Goal: Task Accomplishment & Management: Use online tool/utility

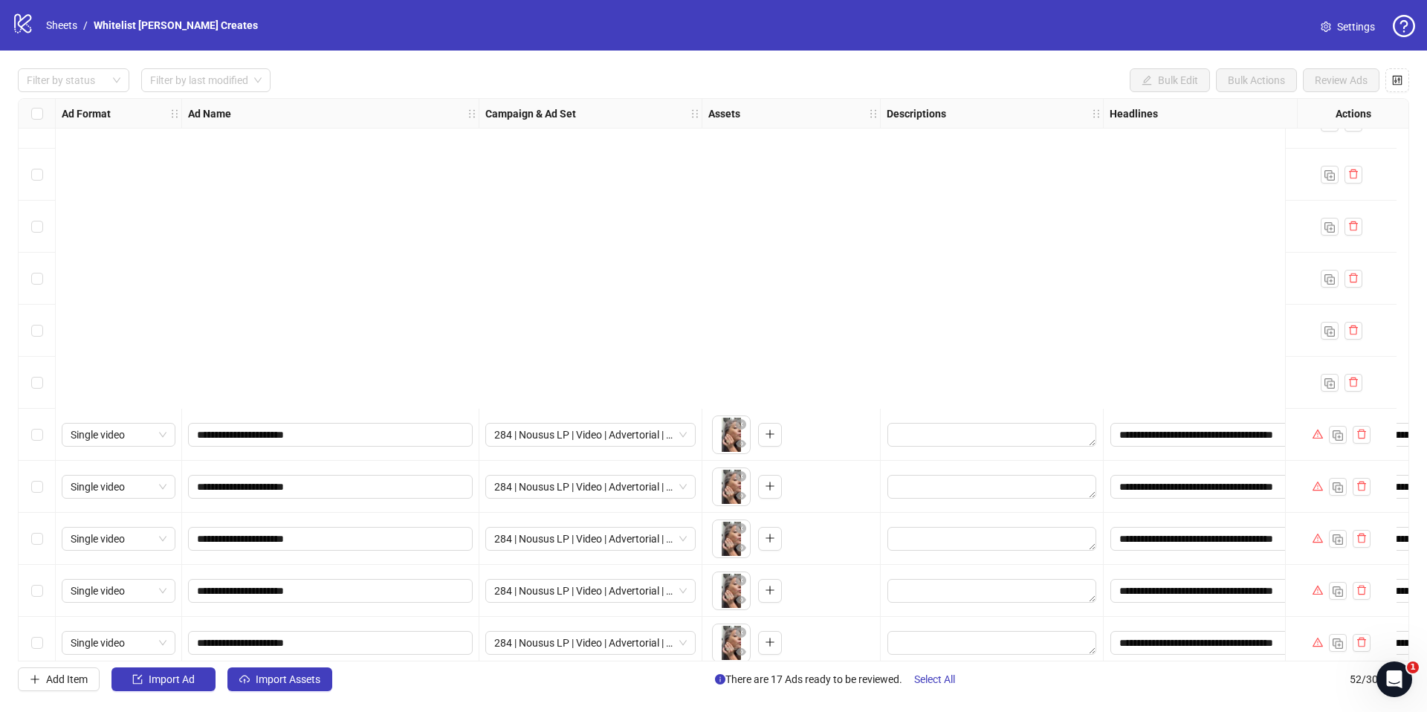
scroll to position [2179, 0]
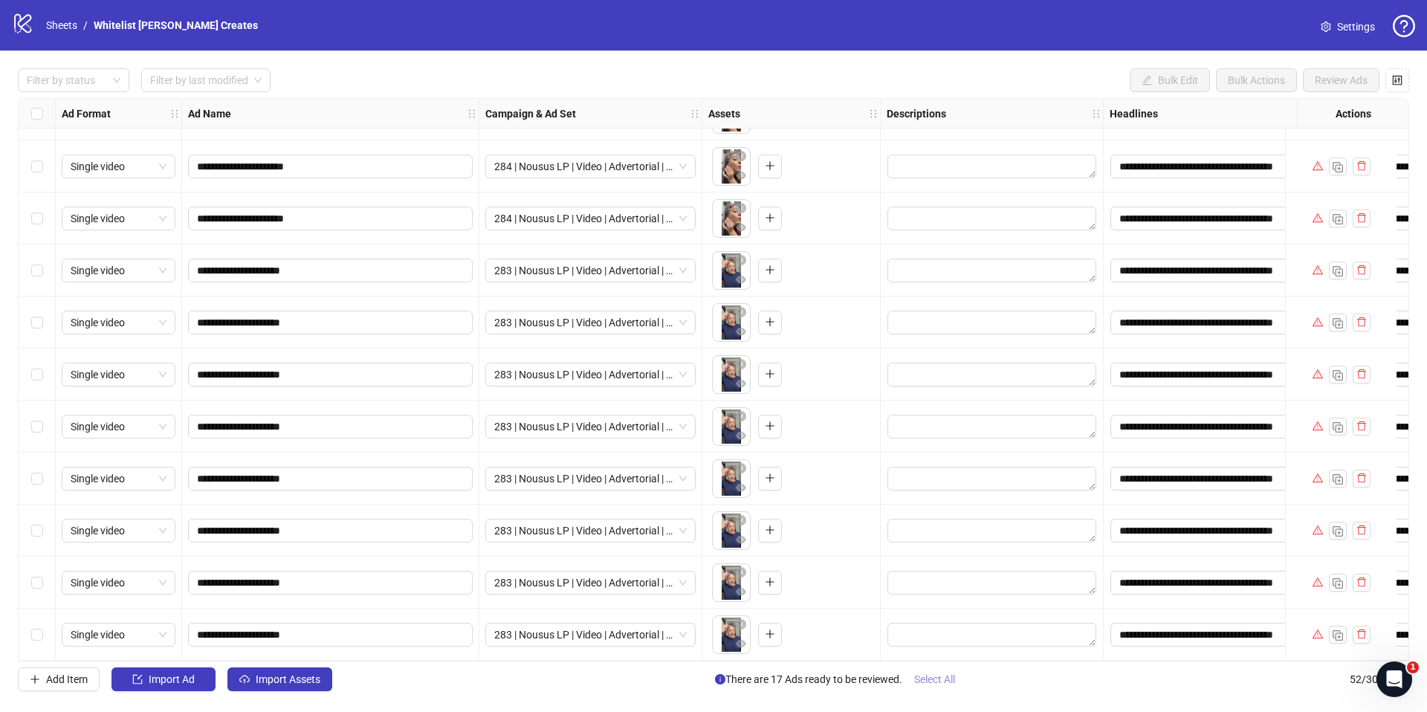
click at [922, 678] on span "Select All" at bounding box center [934, 679] width 41 height 12
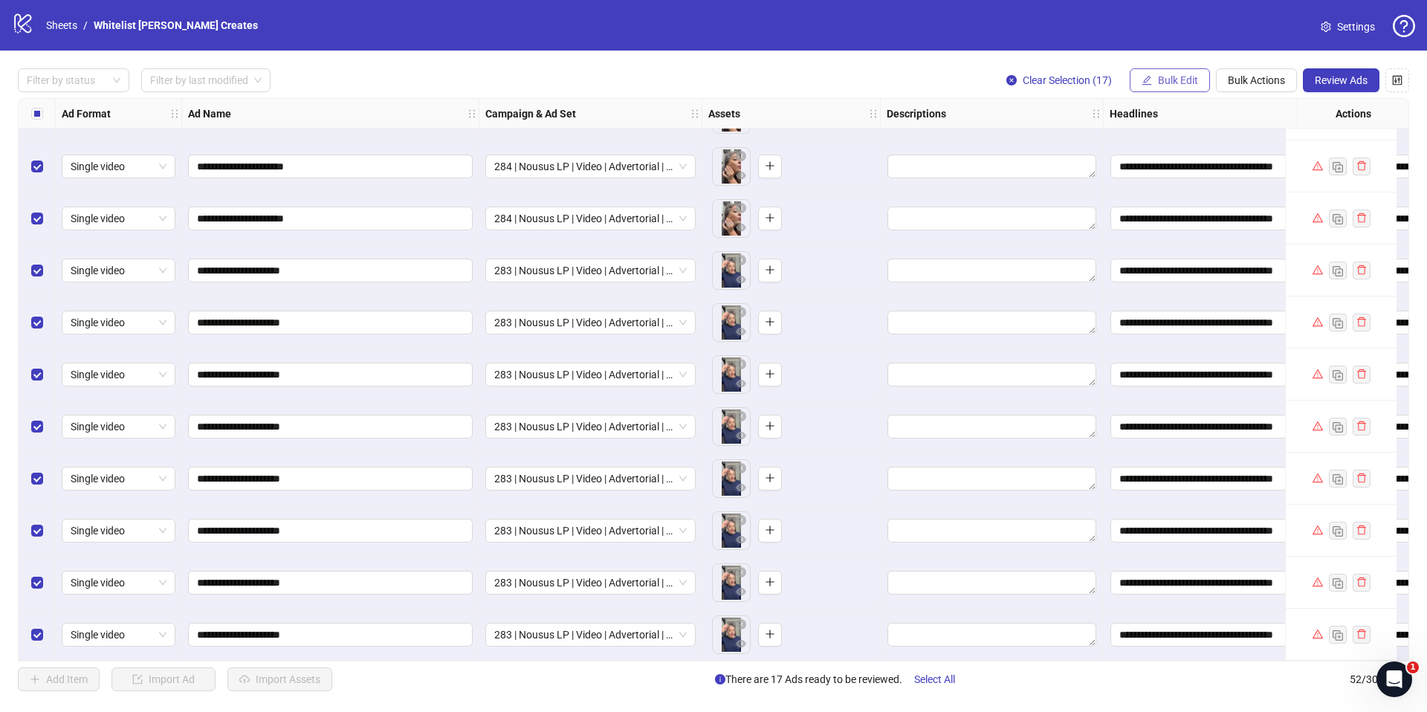
click at [1153, 77] on button "Bulk Edit" at bounding box center [1170, 80] width 80 height 24
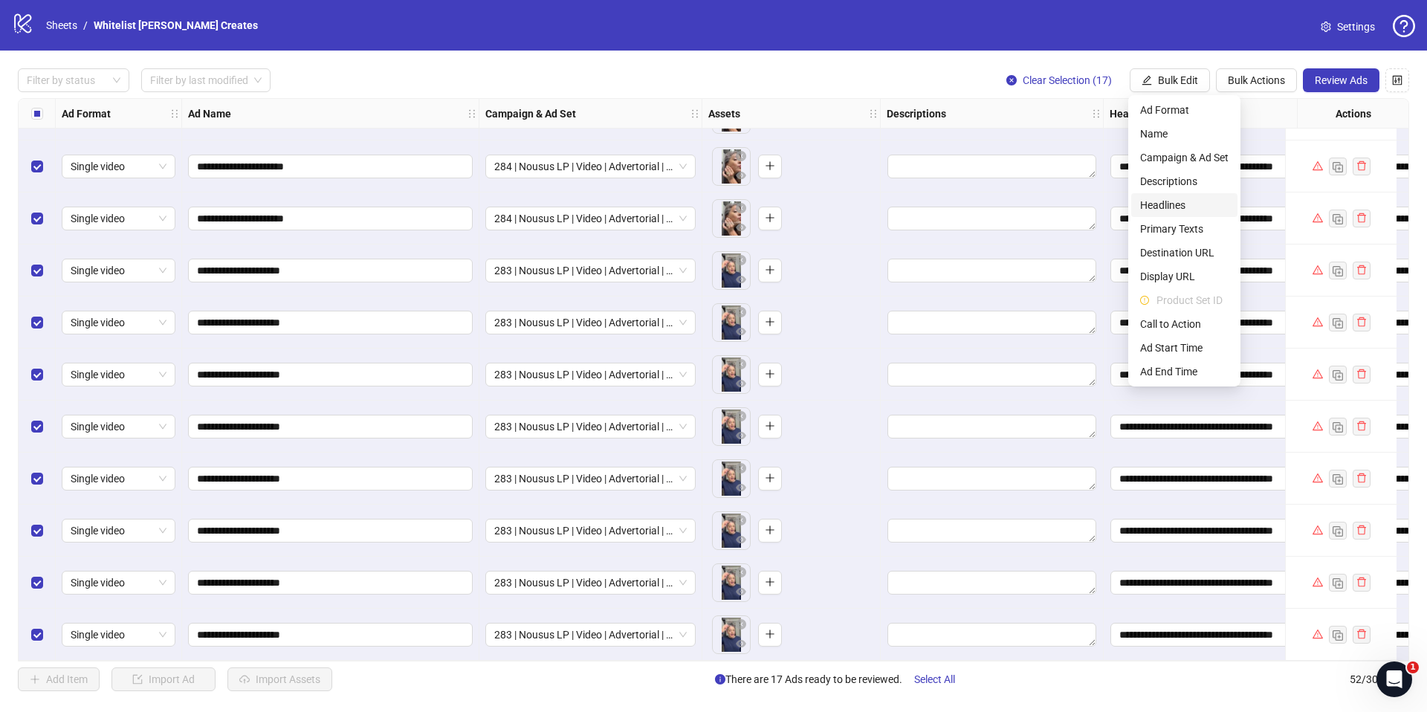
click at [1150, 204] on span "Headlines" at bounding box center [1184, 205] width 88 height 16
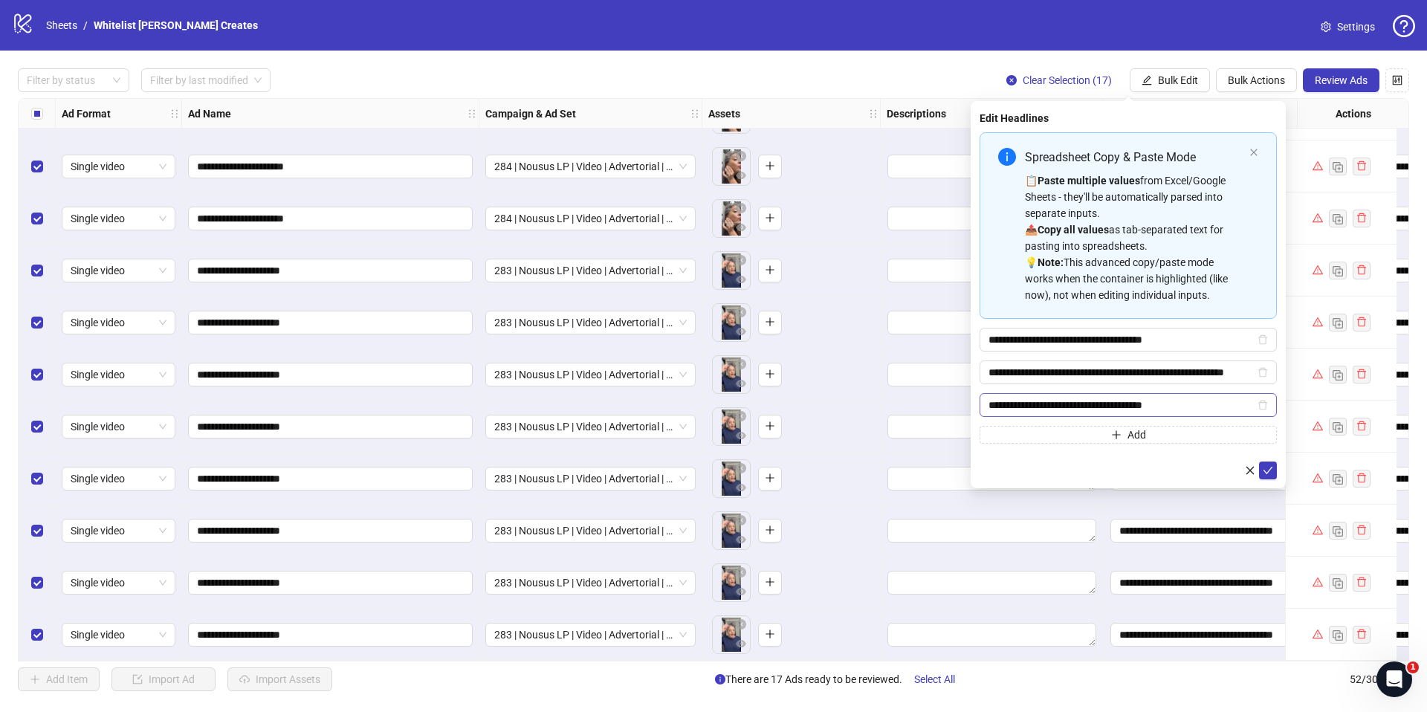
click at [1264, 398] on span "Multi-input container - paste or copy values" at bounding box center [1262, 405] width 10 height 16
drag, startPoint x: 1266, startPoint y: 406, endPoint x: 1265, endPoint y: 418, distance: 11.2
click at [1266, 407] on icon "delete" at bounding box center [1262, 406] width 9 height 10
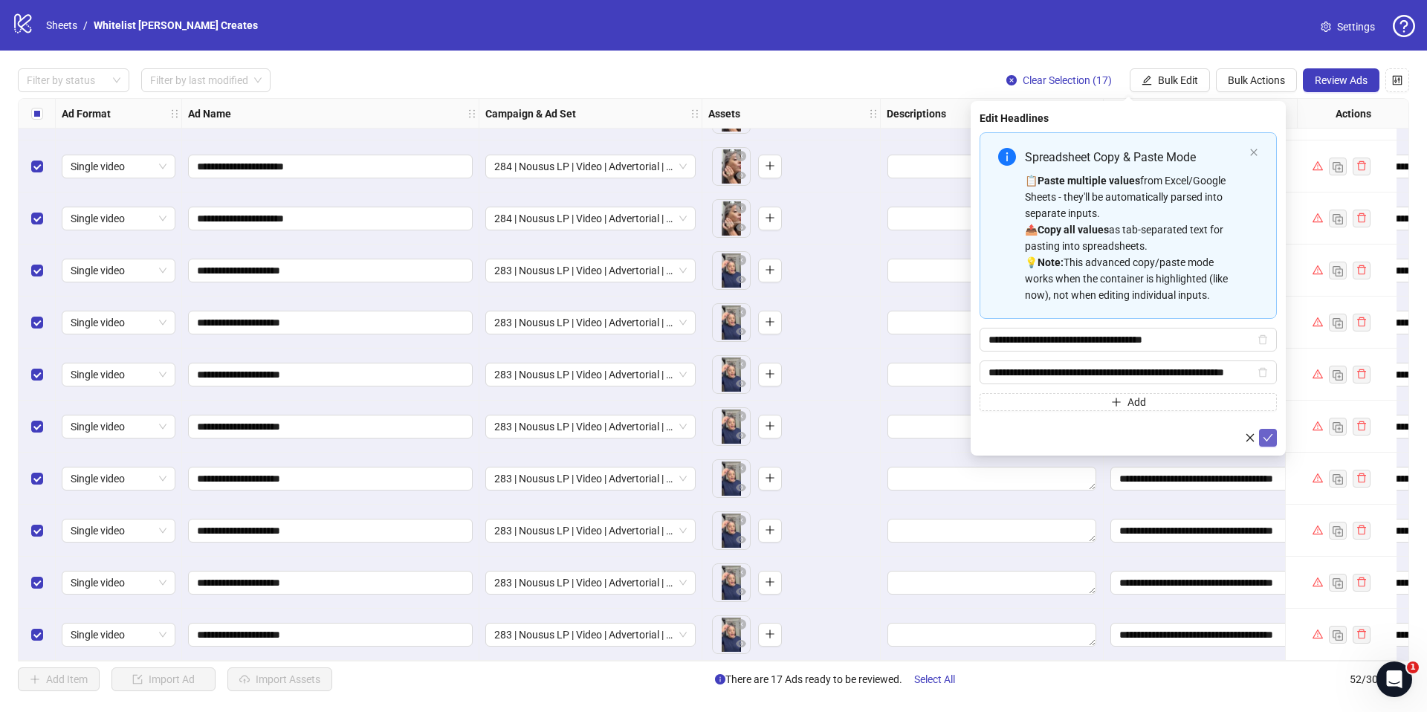
click at [1269, 439] on icon "check" at bounding box center [1268, 438] width 10 height 10
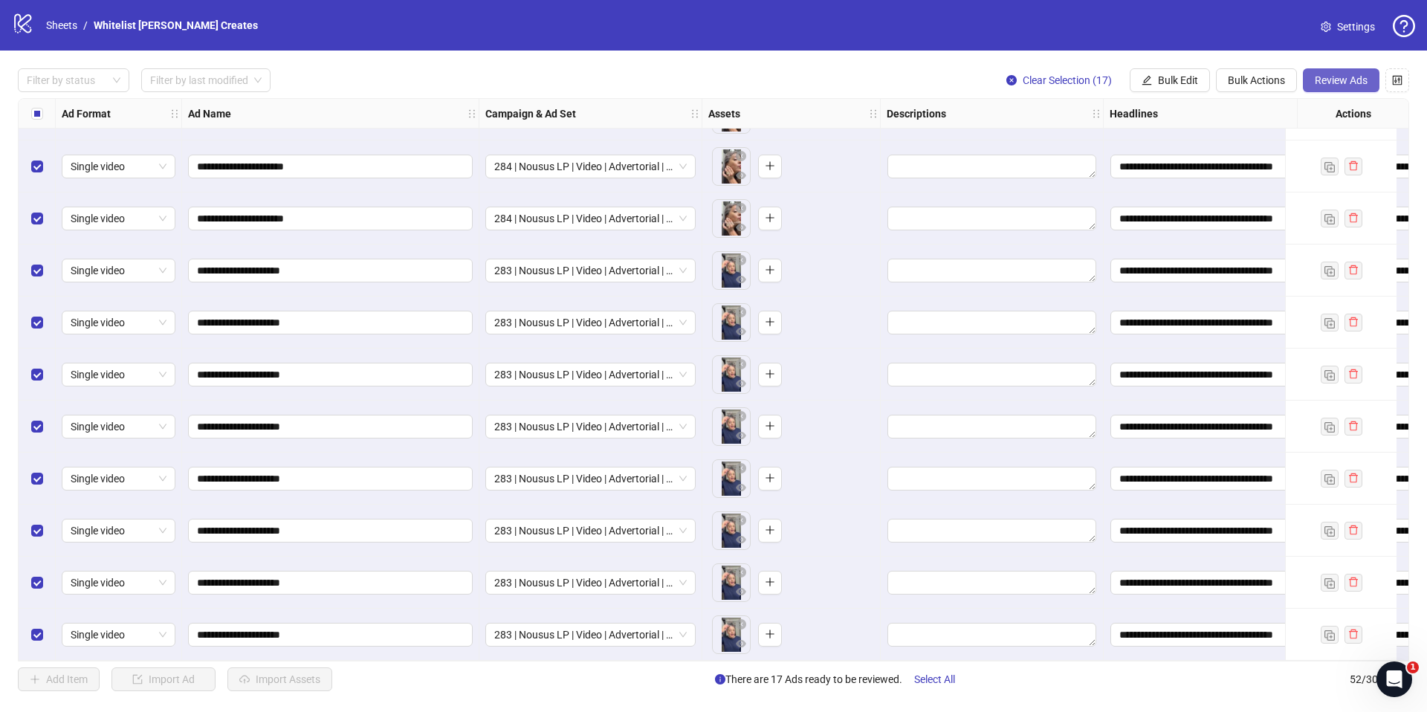
click at [1328, 82] on span "Review Ads" at bounding box center [1341, 80] width 53 height 12
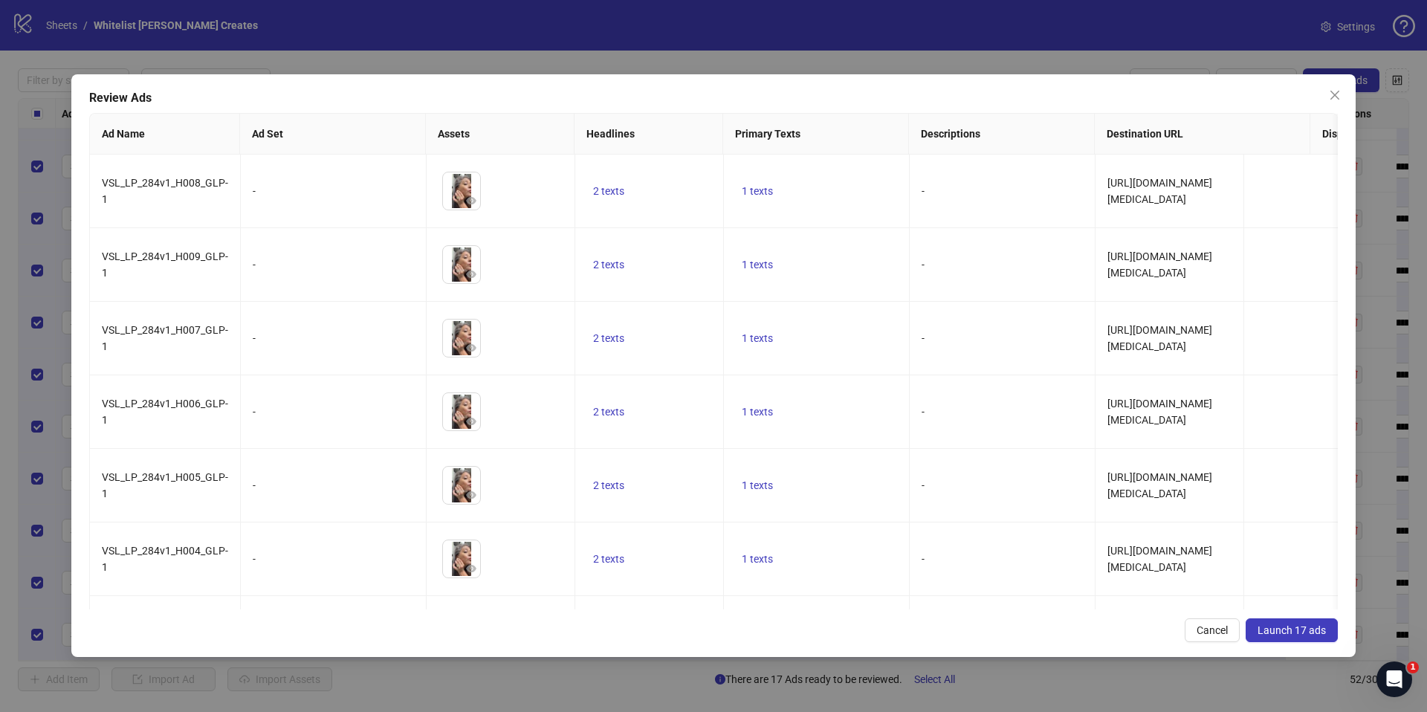
click at [1295, 635] on span "Launch 17 ads" at bounding box center [1291, 630] width 68 height 12
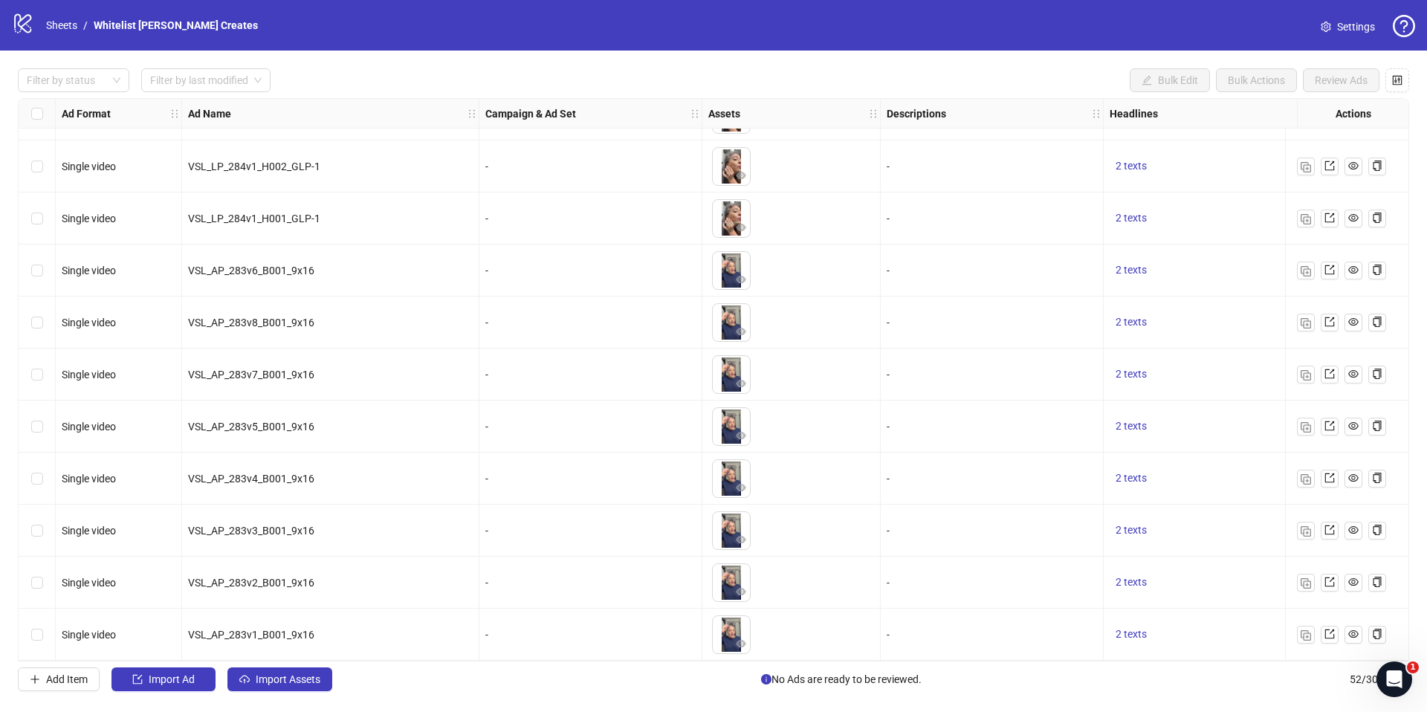
click at [1370, 27] on span "Settings" at bounding box center [1356, 27] width 38 height 16
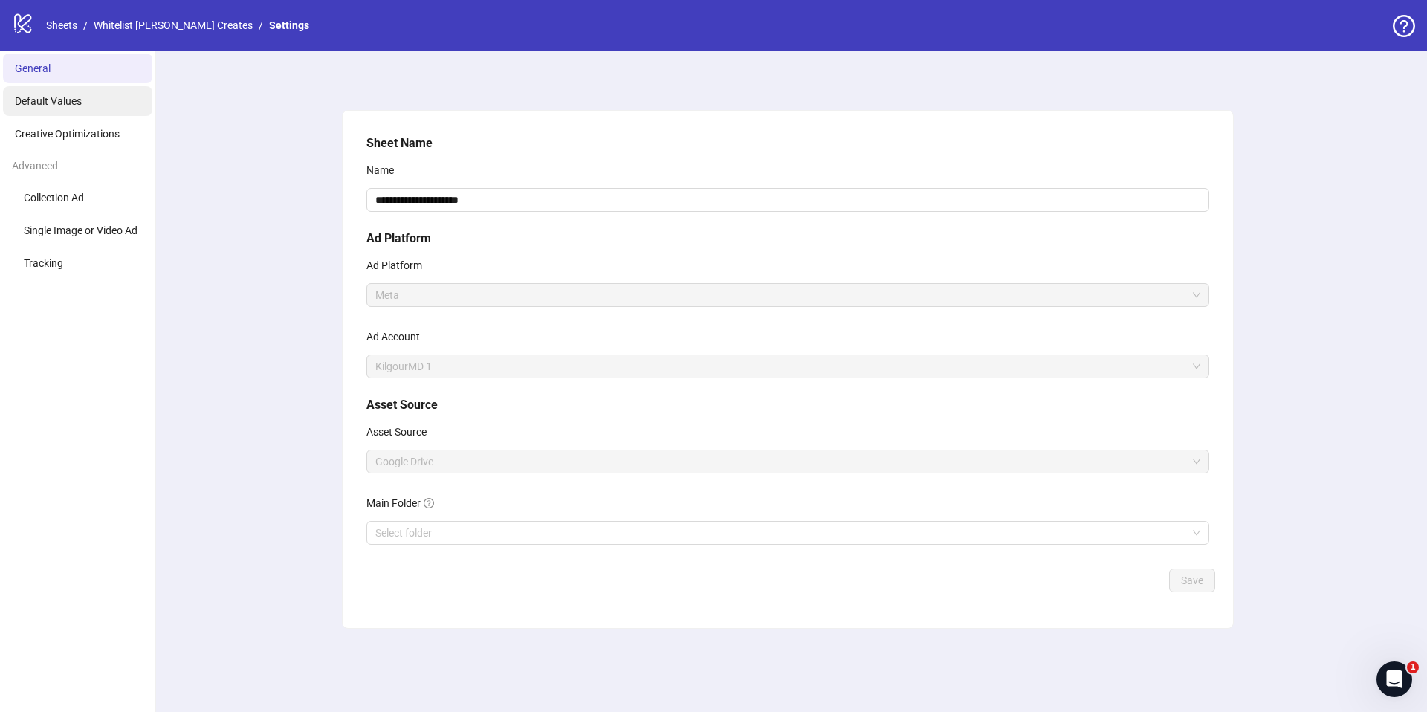
click at [51, 96] on span "Default Values" at bounding box center [48, 101] width 67 height 12
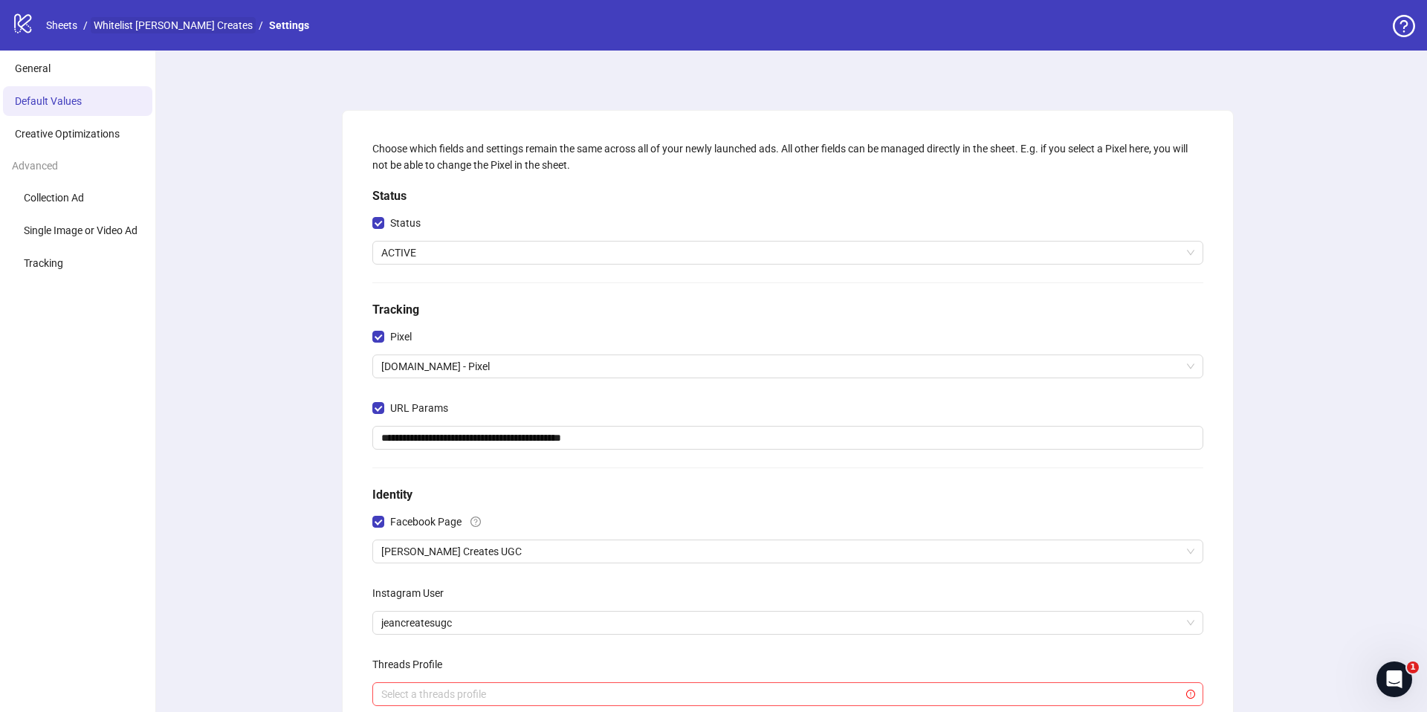
click at [181, 30] on link "Whitelist [PERSON_NAME] Creates" at bounding box center [173, 25] width 165 height 16
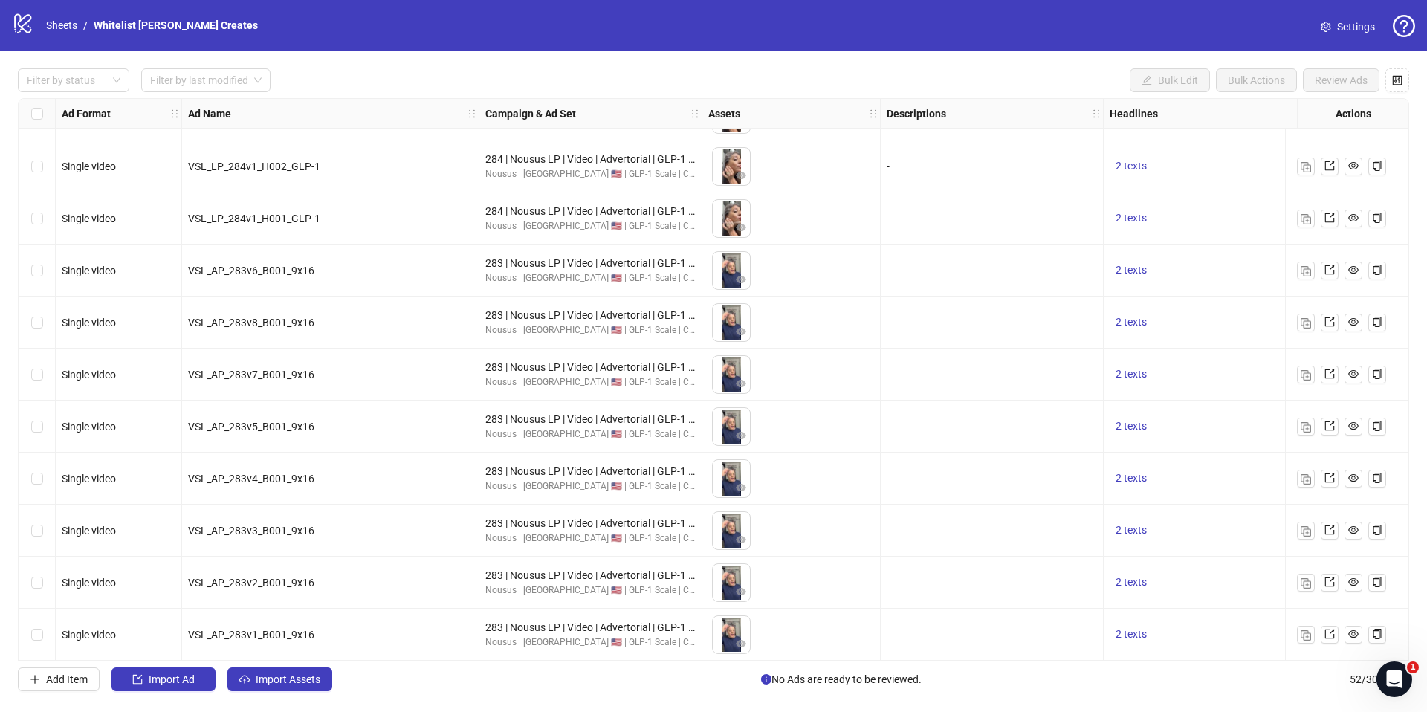
scroll to position [2179, 0]
click at [300, 678] on span "Import Assets" at bounding box center [288, 679] width 65 height 12
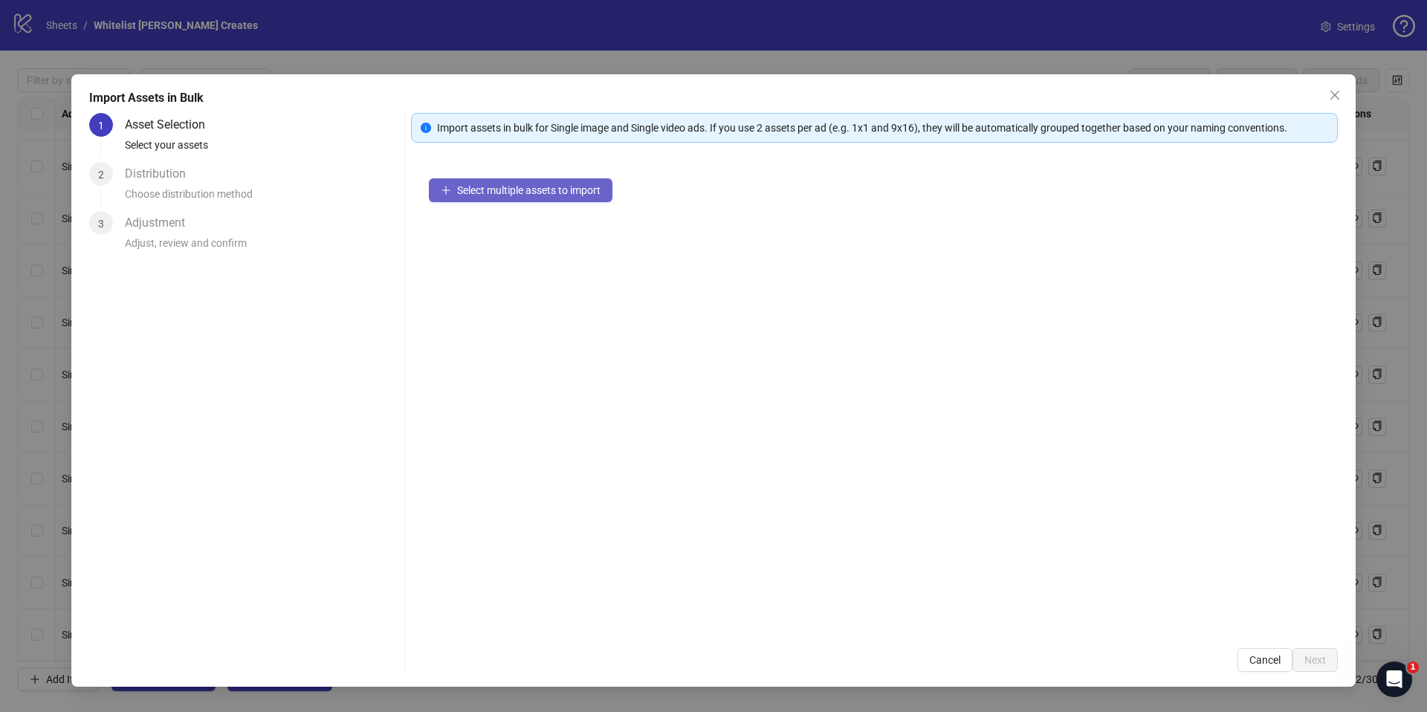
click at [540, 194] on span "Select multiple assets to import" at bounding box center [528, 190] width 143 height 12
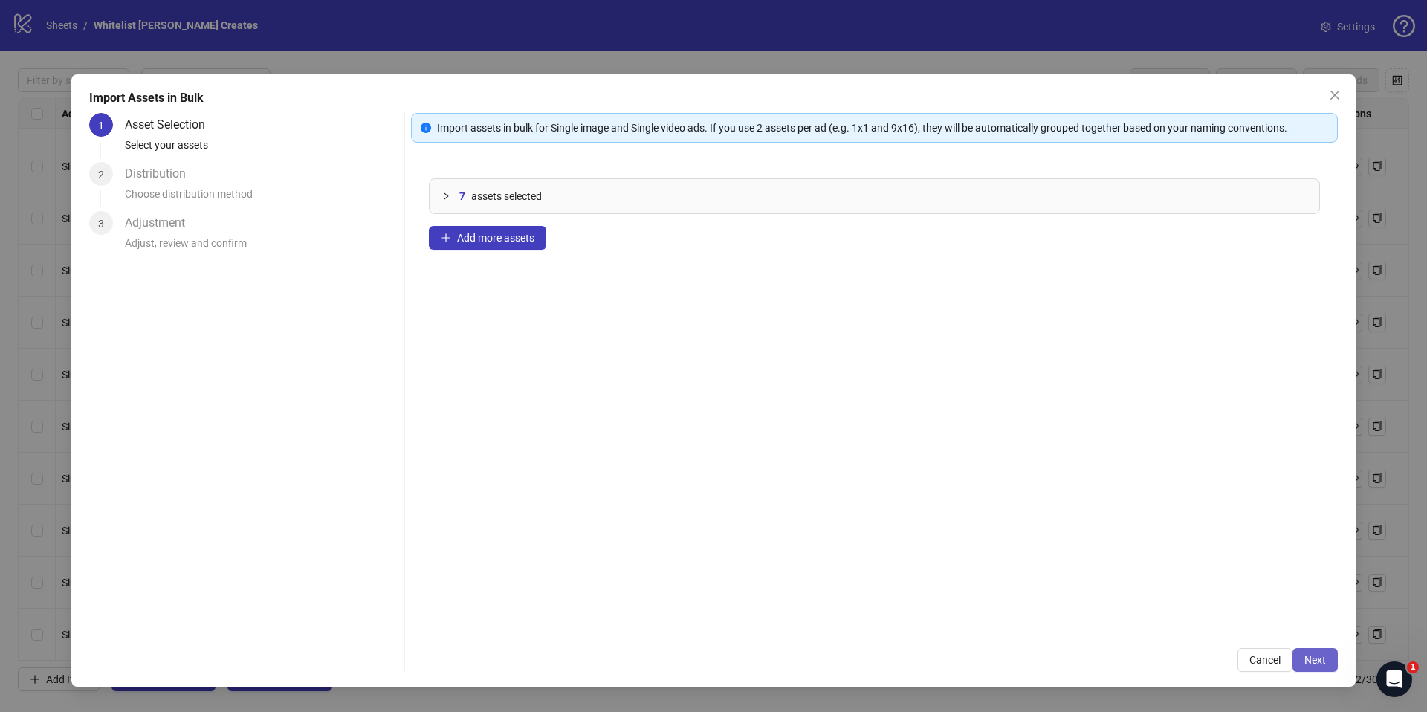
click at [1304, 657] on span "Next" at bounding box center [1315, 660] width 22 height 12
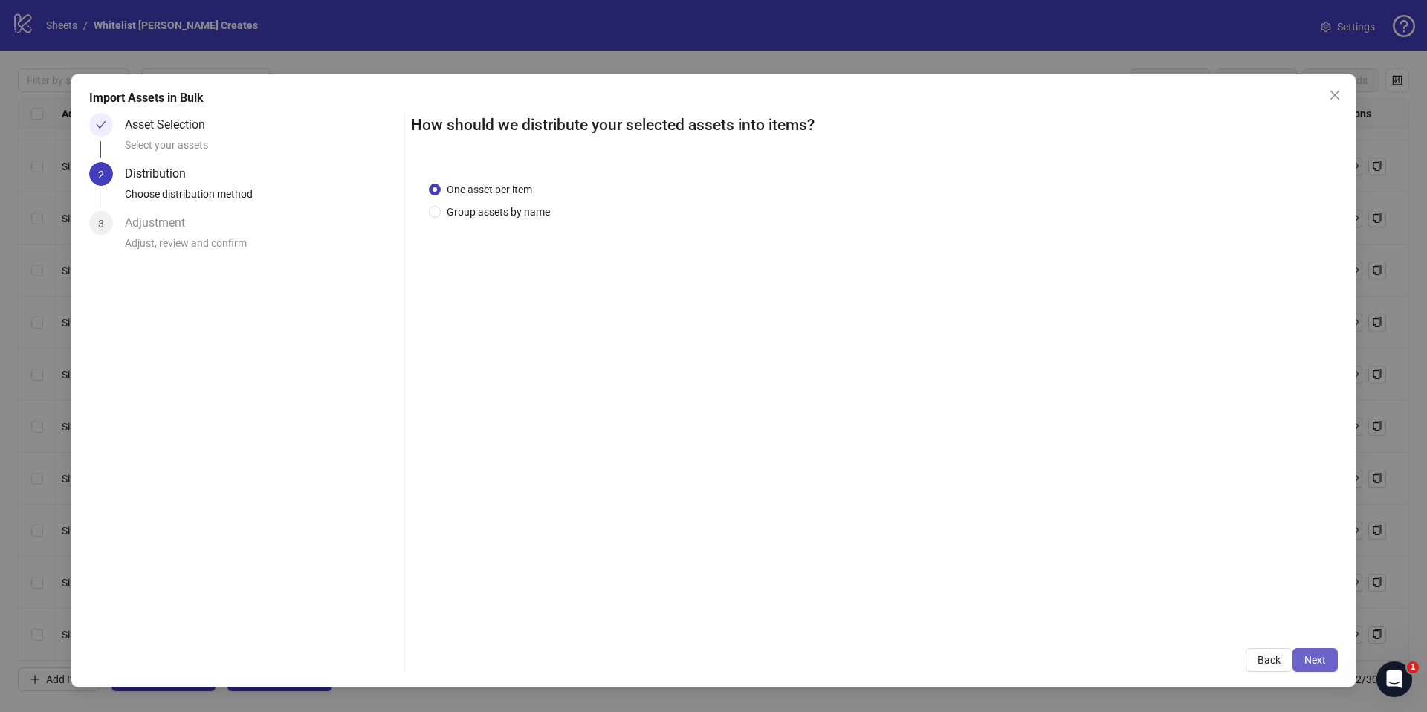
click at [1309, 658] on span "Next" at bounding box center [1315, 660] width 22 height 12
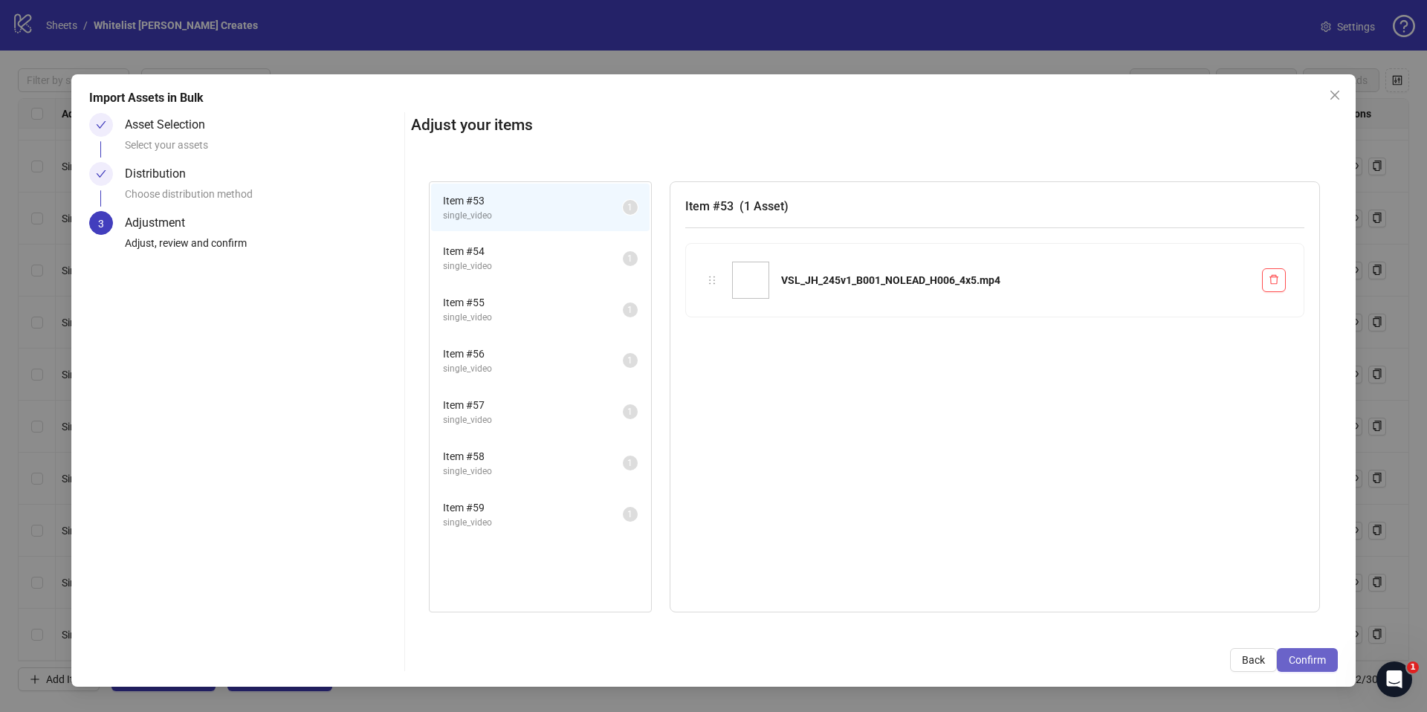
click at [1314, 662] on span "Confirm" at bounding box center [1307, 660] width 37 height 12
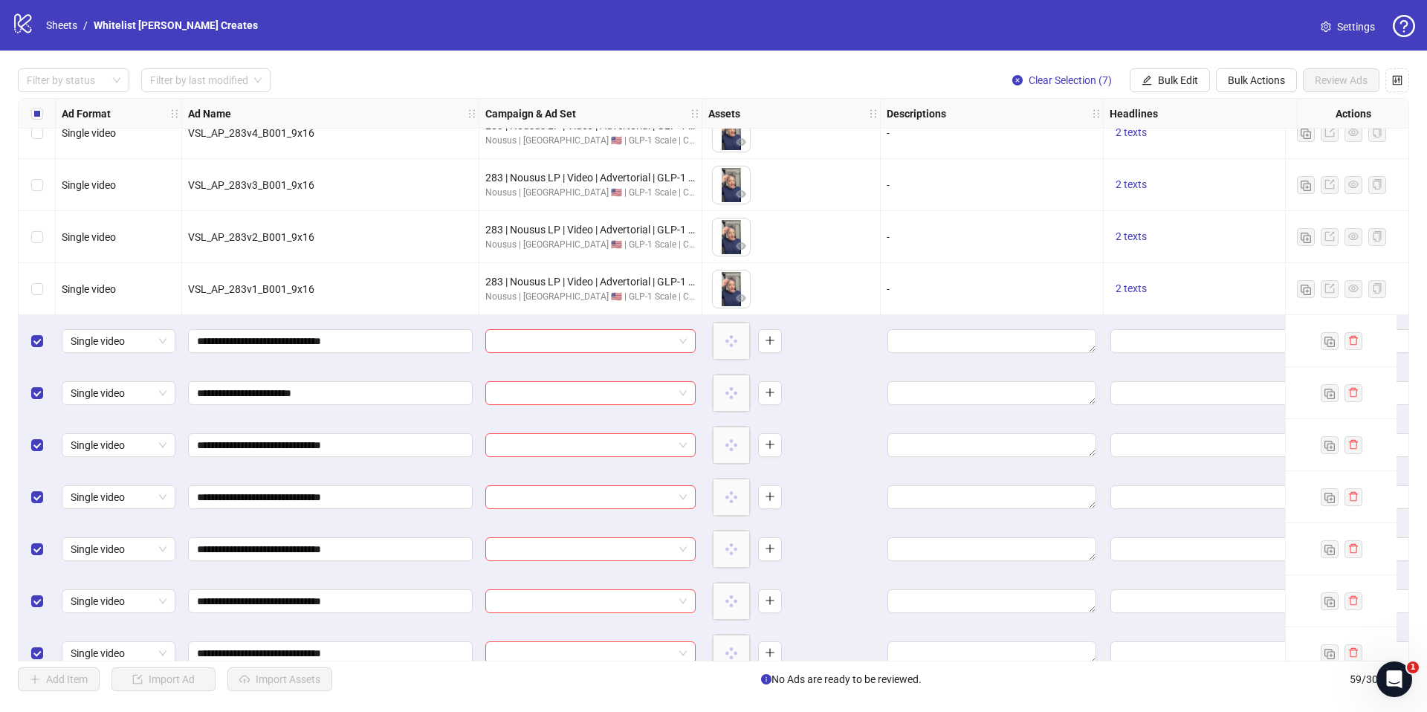
scroll to position [2543, 0]
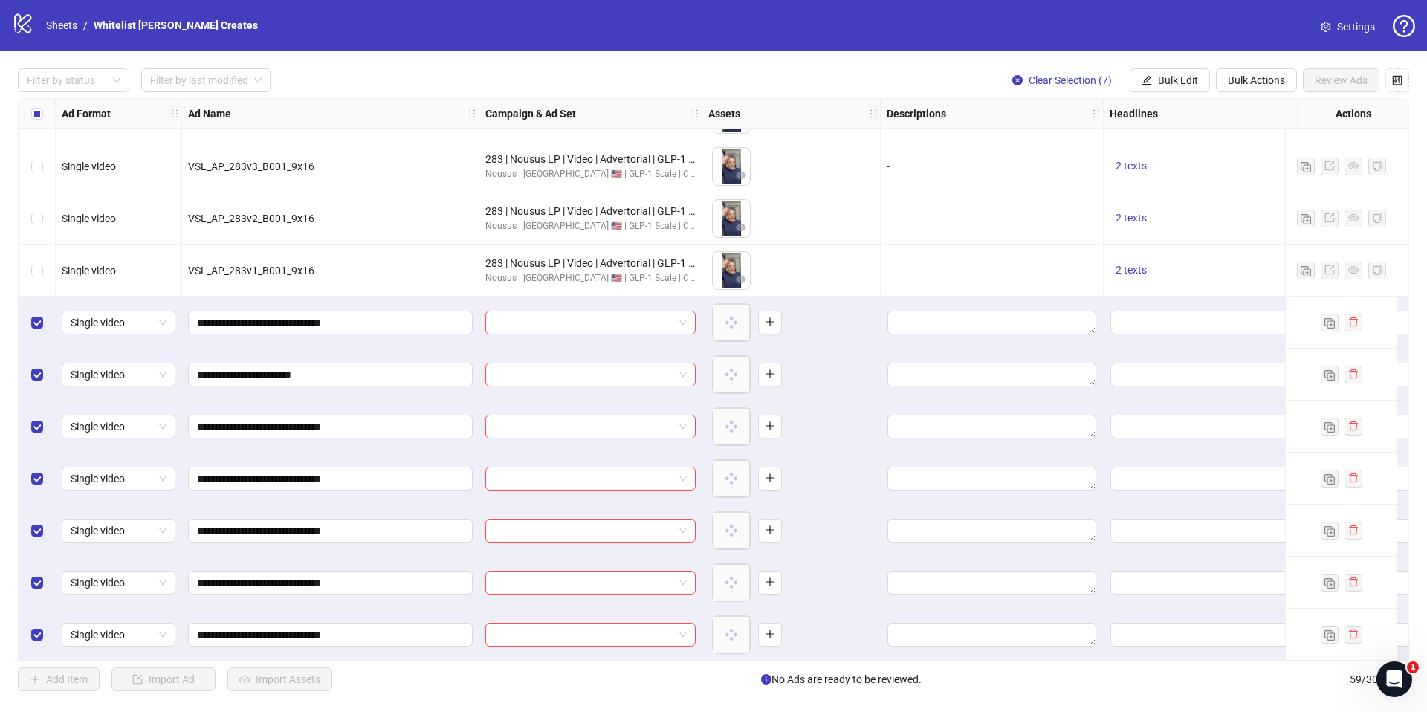
click at [1176, 97] on div "Filter by status Filter by last modified Clear Selection (7) Bulk Edit Bulk Act…" at bounding box center [713, 380] width 1427 height 658
click at [1181, 88] on button "Bulk Edit" at bounding box center [1170, 80] width 80 height 24
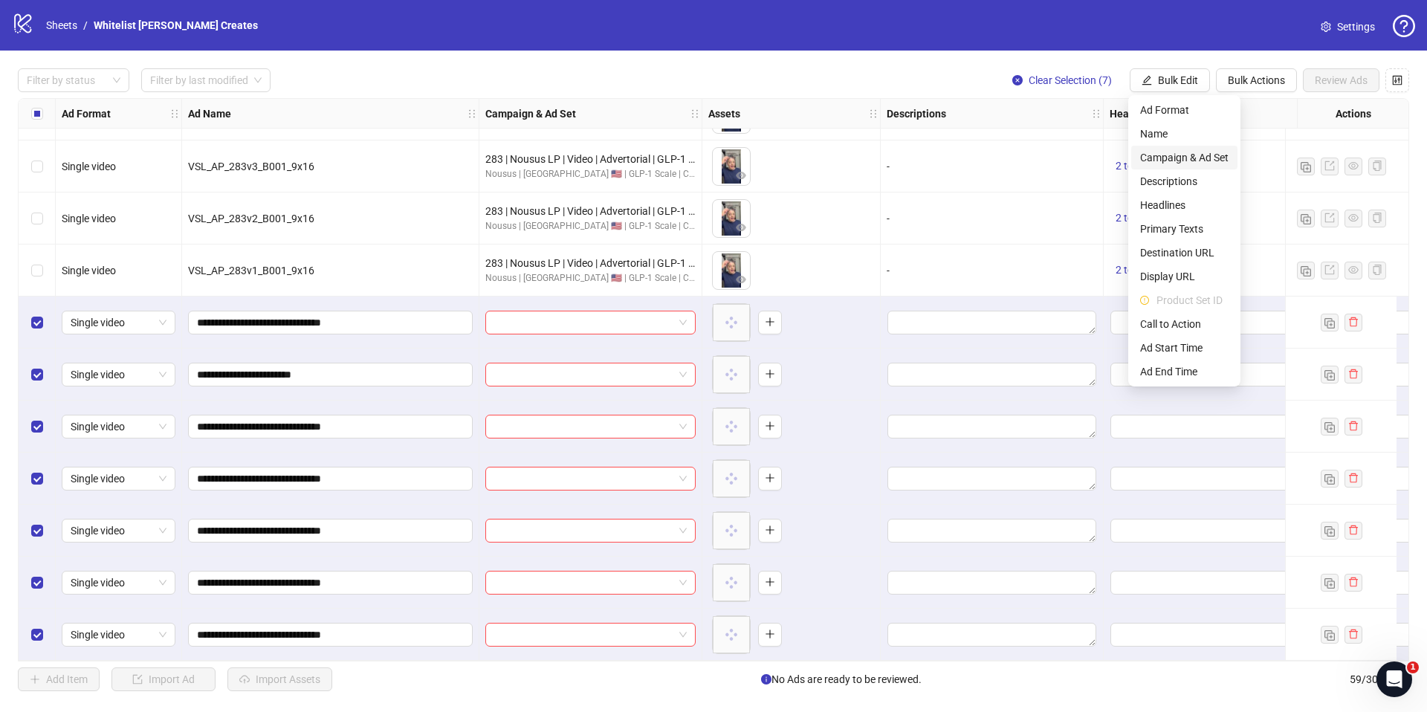
click at [1181, 157] on span "Campaign & Ad Set" at bounding box center [1184, 157] width 88 height 16
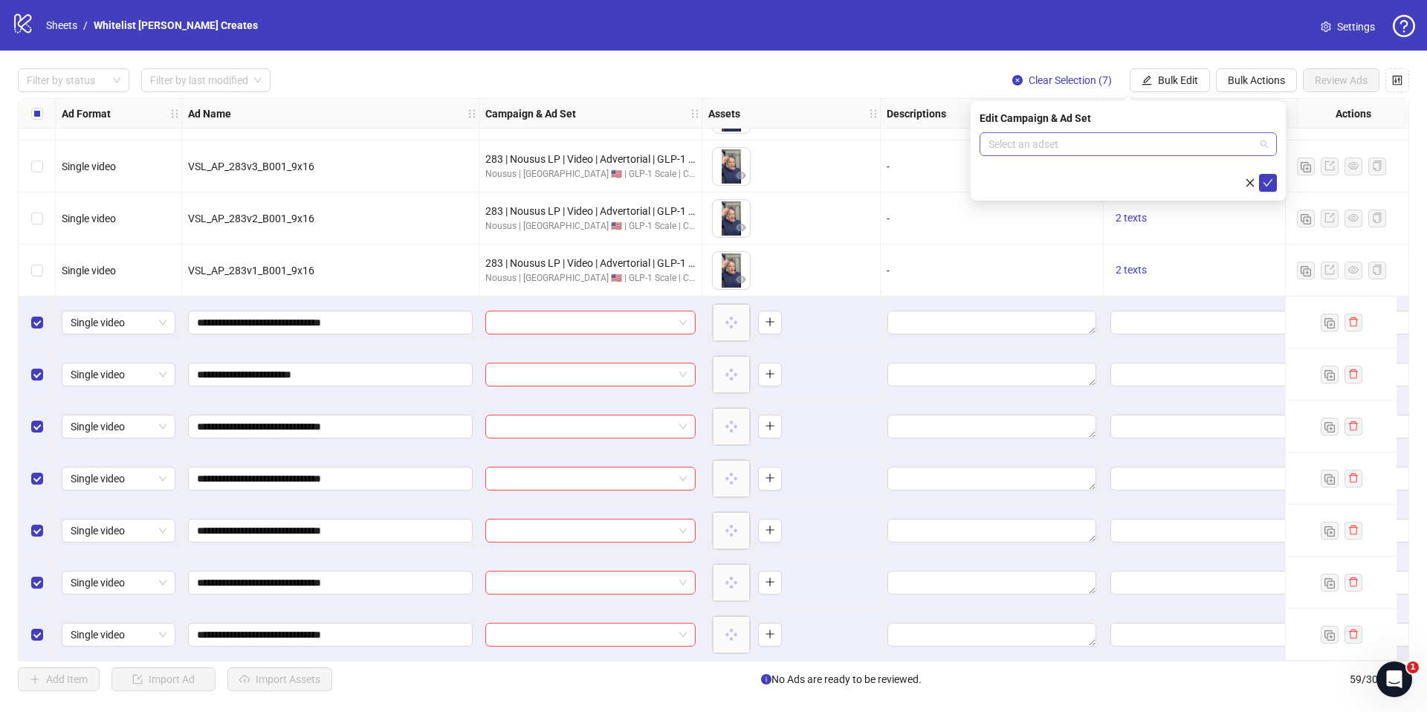
click at [1135, 133] on input "search" at bounding box center [1121, 144] width 266 height 22
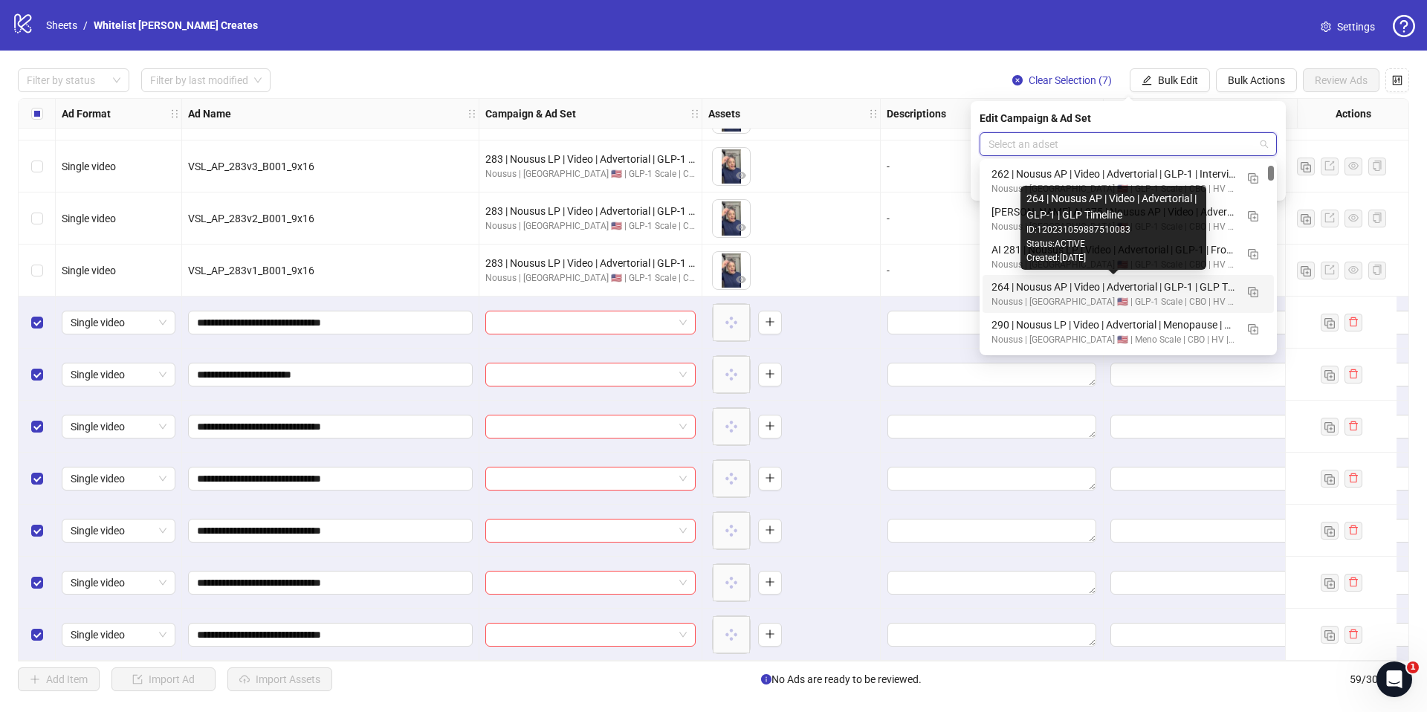
scroll to position [180, 0]
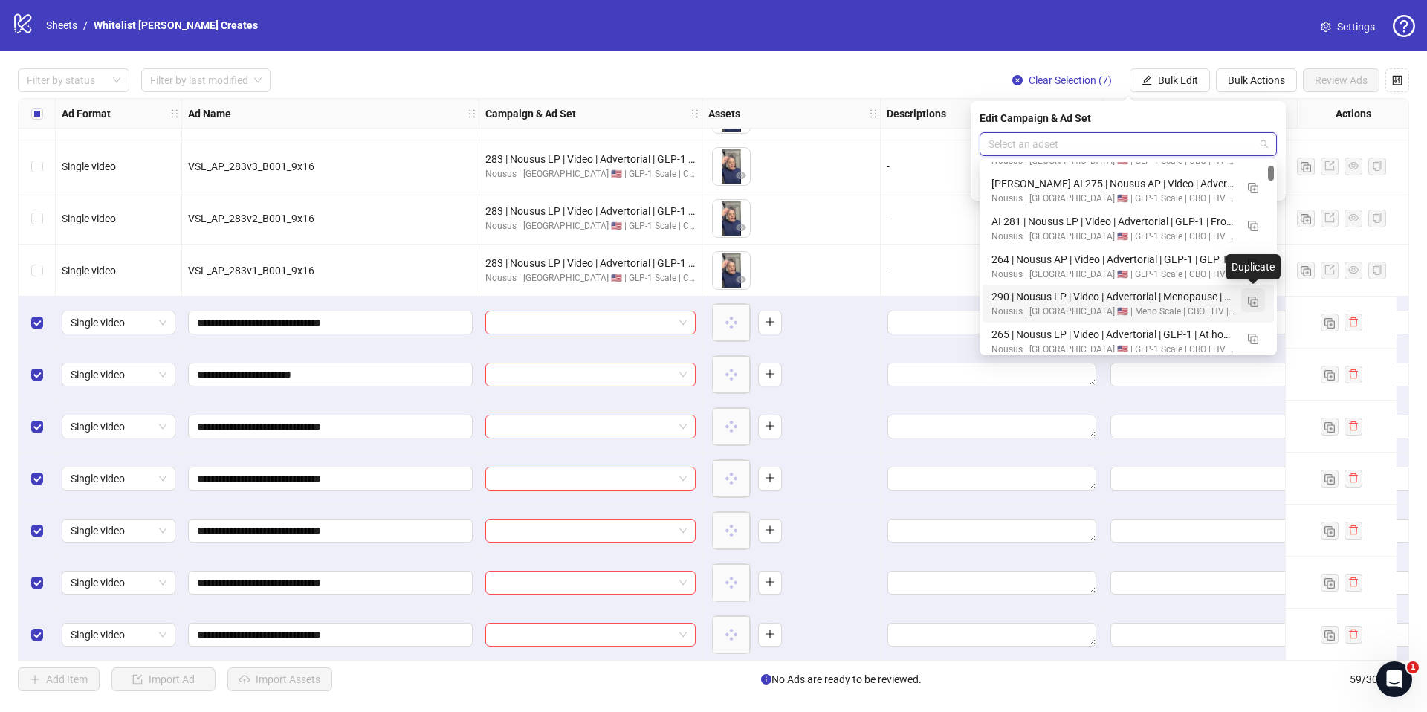
click at [1263, 302] on button "button" at bounding box center [1253, 300] width 24 height 24
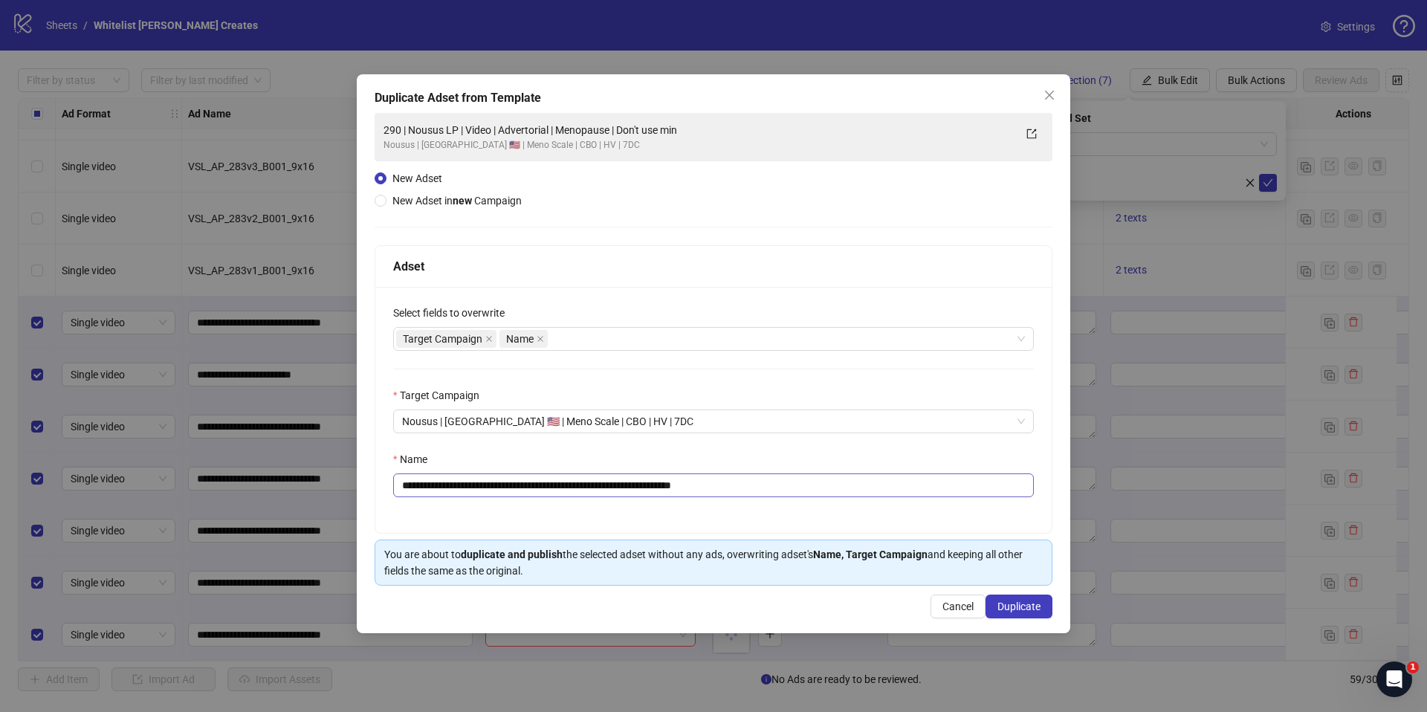
drag, startPoint x: 667, startPoint y: 498, endPoint x: 676, endPoint y: 487, distance: 13.7
click at [668, 498] on div "**********" at bounding box center [713, 410] width 676 height 246
click at [677, 487] on input "**********" at bounding box center [713, 485] width 641 height 24
paste input "text"
type input "**********"
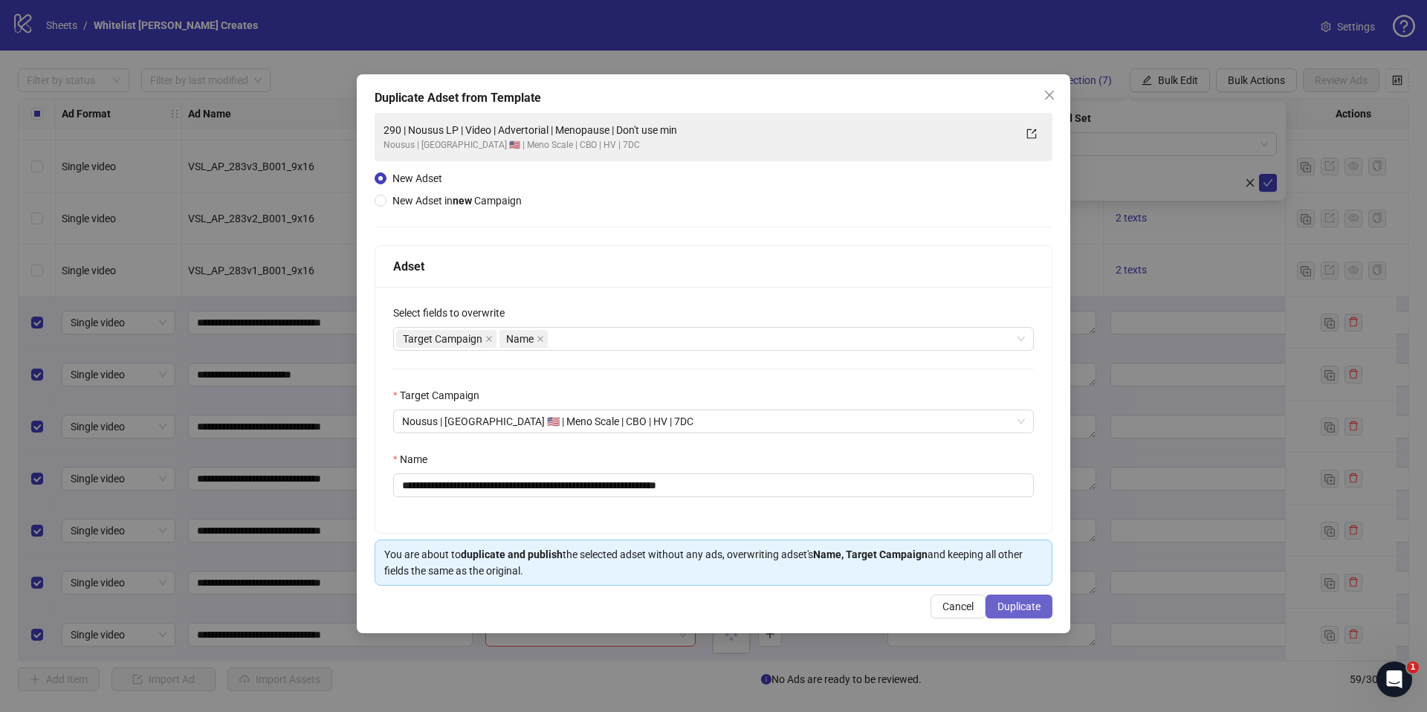
click at [1010, 605] on span "Duplicate" at bounding box center [1018, 606] width 43 height 12
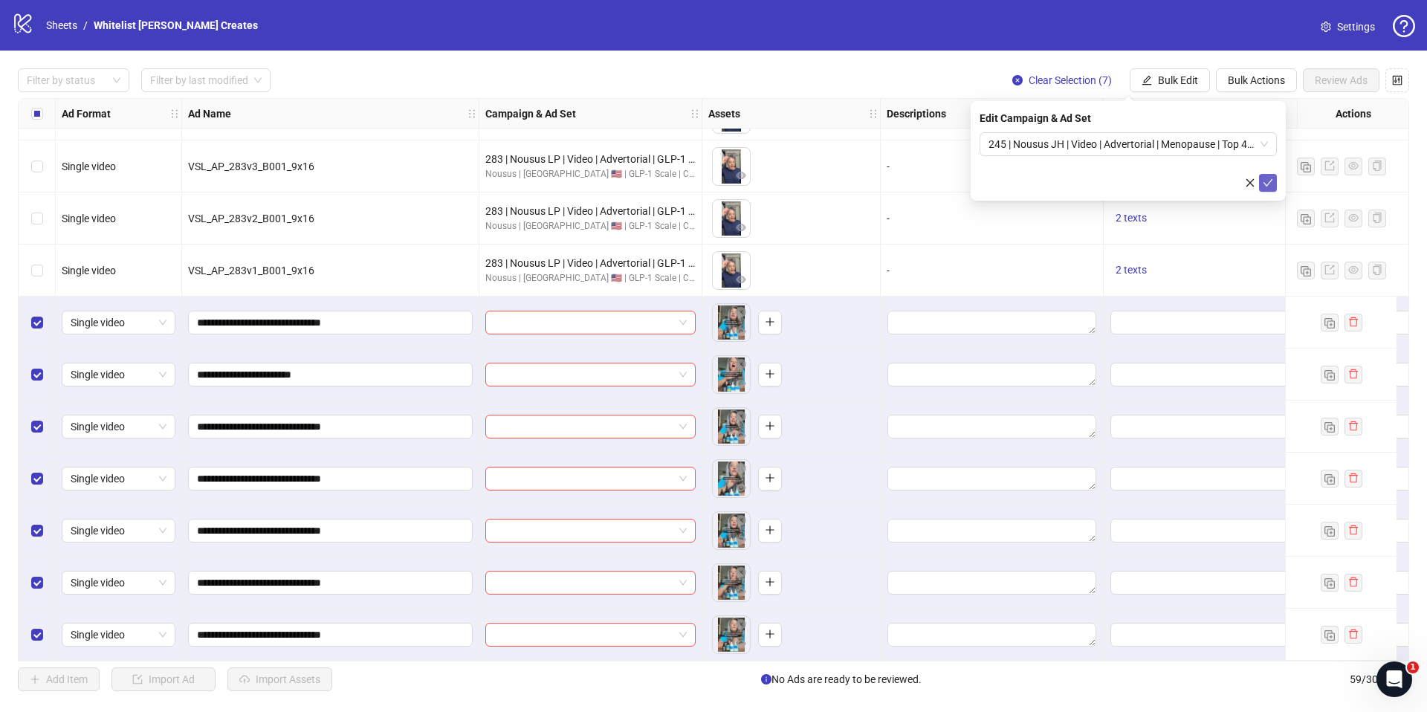
click at [1270, 178] on icon "check" at bounding box center [1268, 183] width 10 height 10
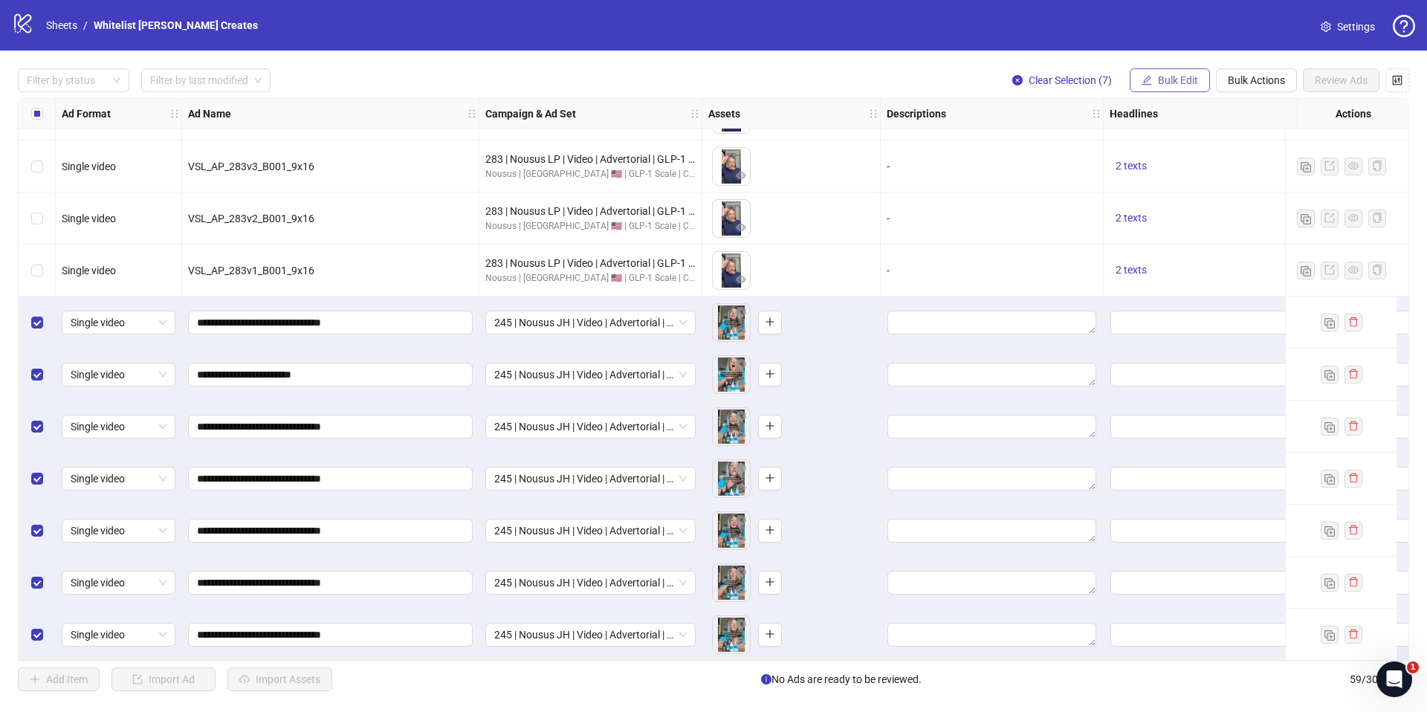
click at [1155, 86] on button "Bulk Edit" at bounding box center [1170, 80] width 80 height 24
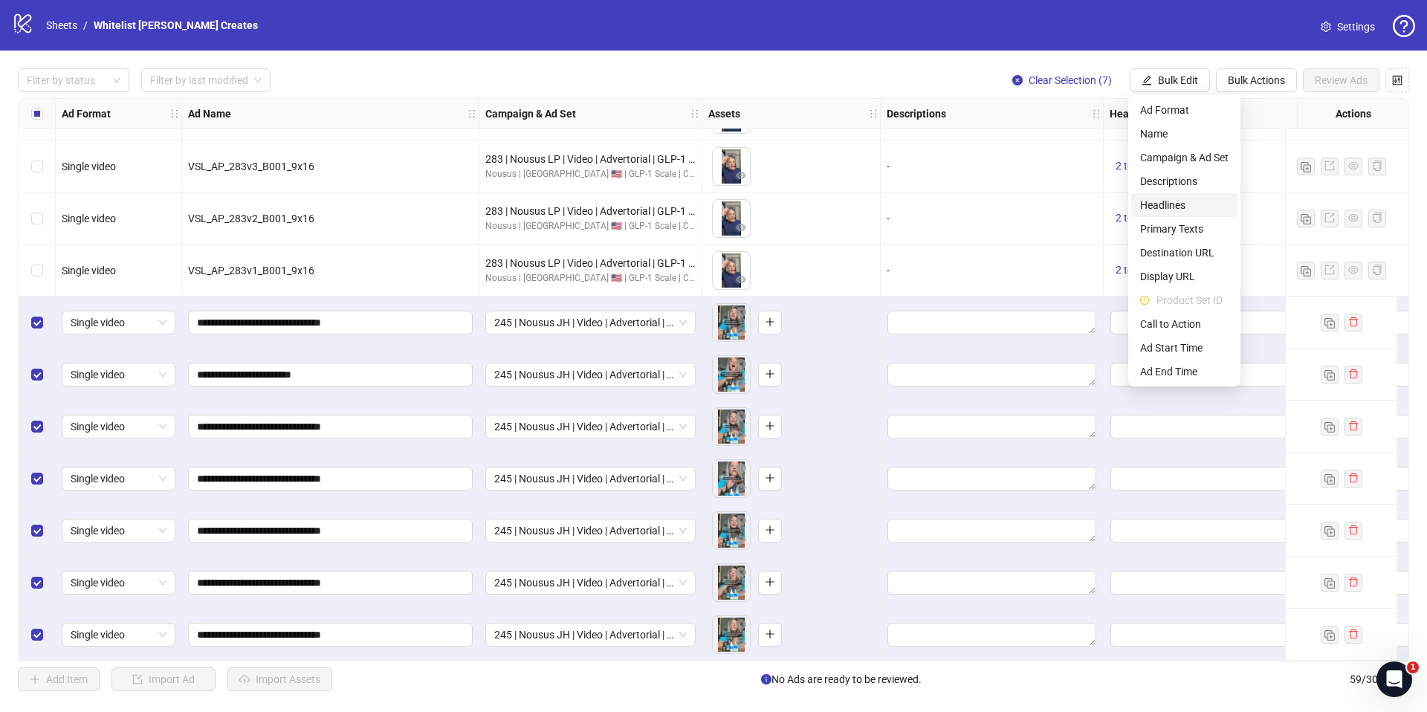
click at [1176, 201] on span "Headlines" at bounding box center [1184, 205] width 88 height 16
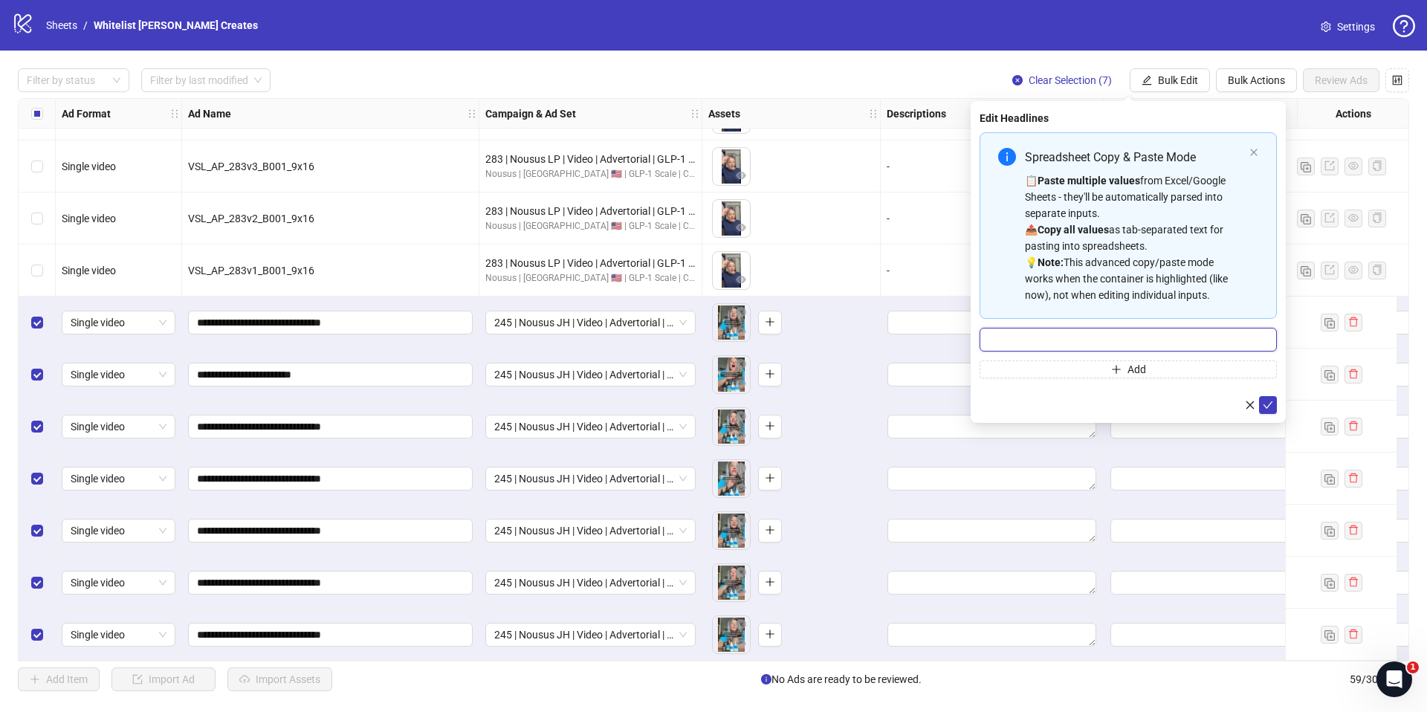
drag, startPoint x: 1063, startPoint y: 336, endPoint x: 1073, endPoint y: 334, distance: 9.8
click at [1066, 336] on input "Multi-input container - paste or copy values" at bounding box center [1127, 340] width 297 height 24
paste input "**********"
type input "**********"
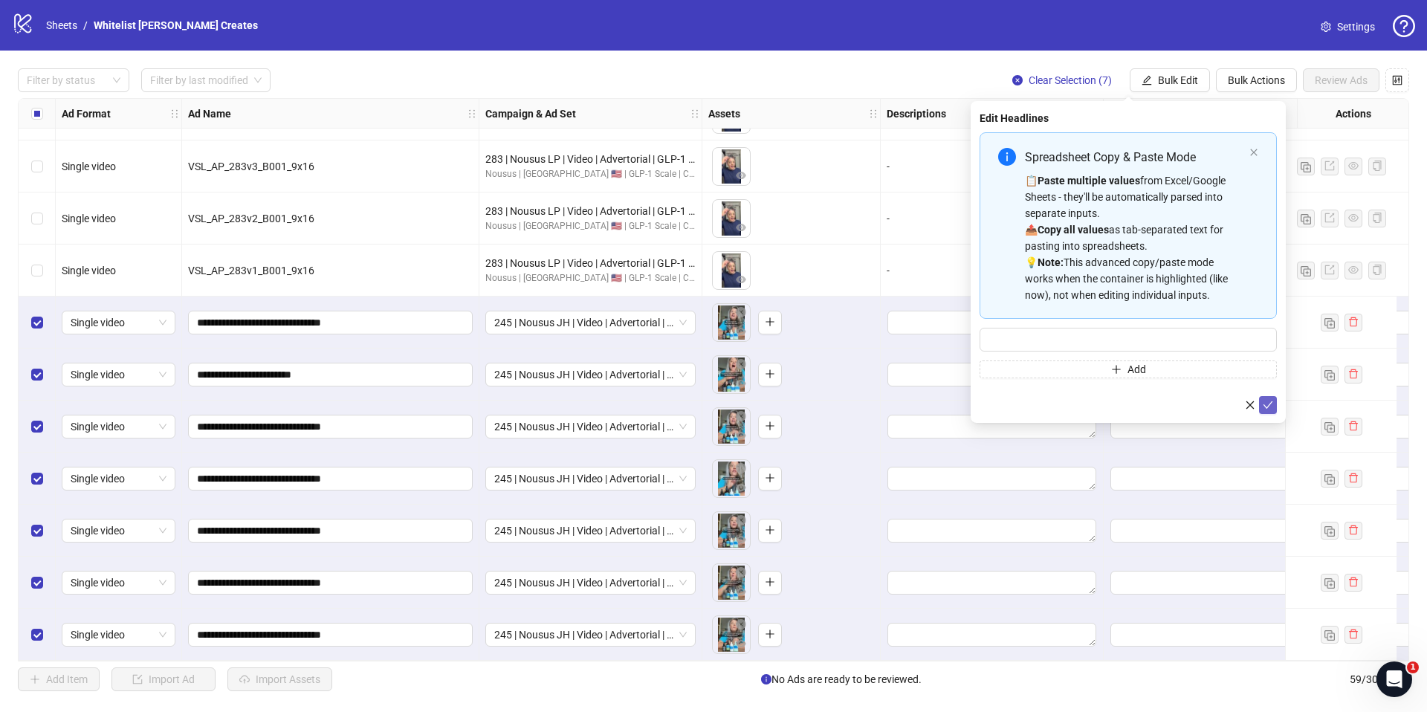
click at [1264, 401] on icon "check" at bounding box center [1268, 405] width 10 height 10
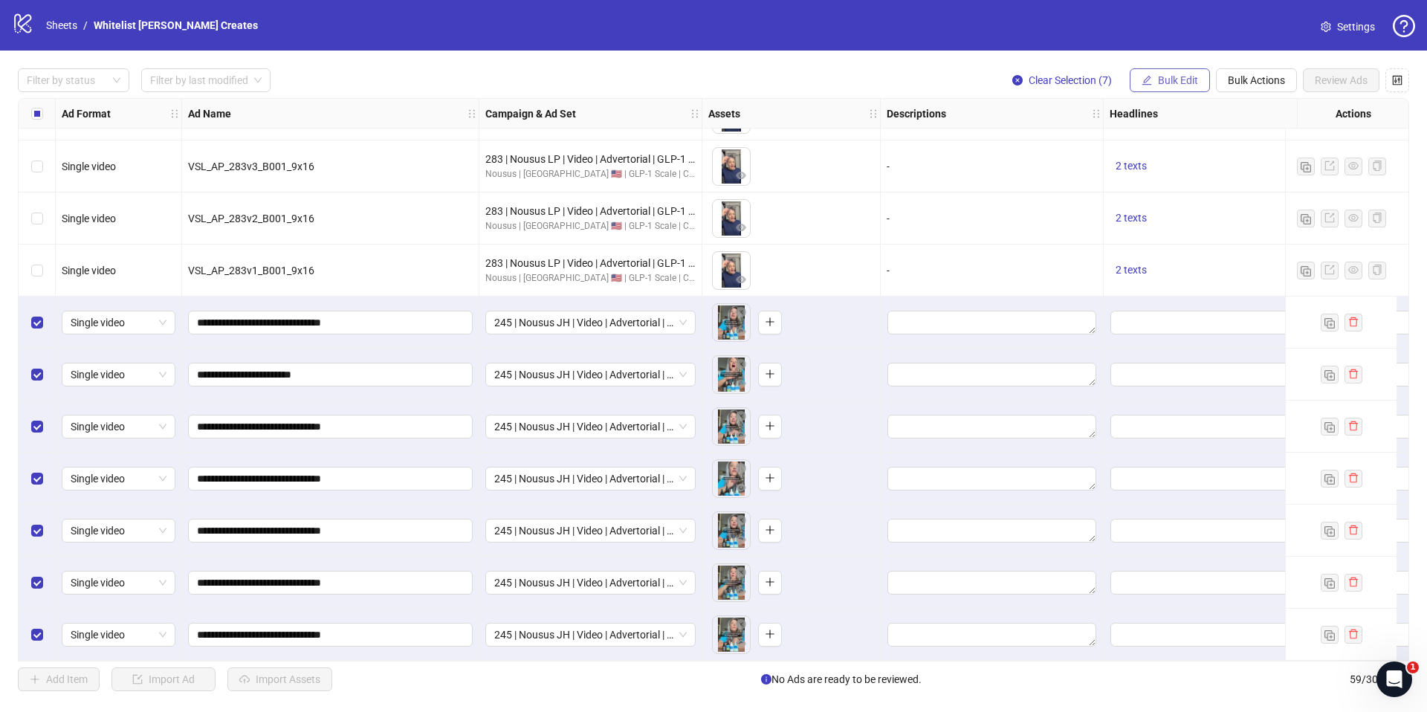
click at [1182, 81] on span "Bulk Edit" at bounding box center [1178, 80] width 40 height 12
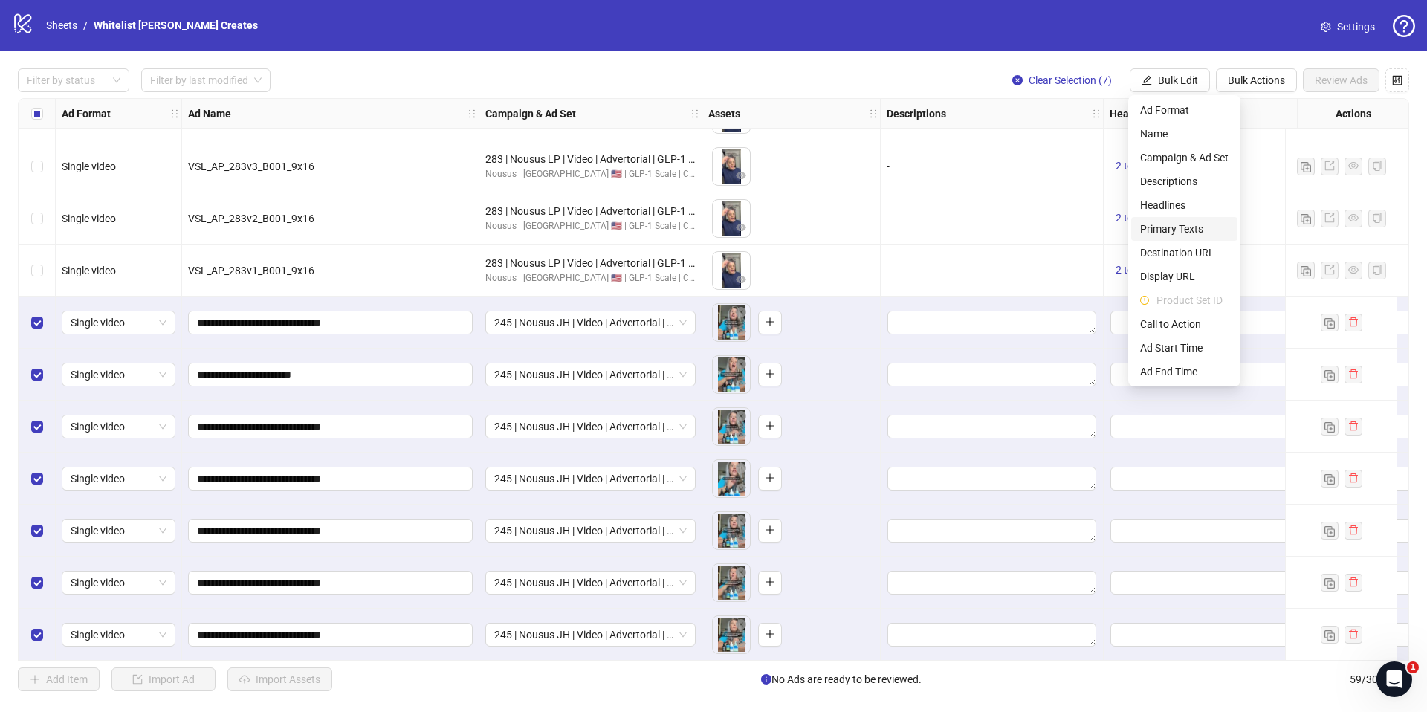
click at [1191, 231] on span "Primary Texts" at bounding box center [1184, 229] width 88 height 16
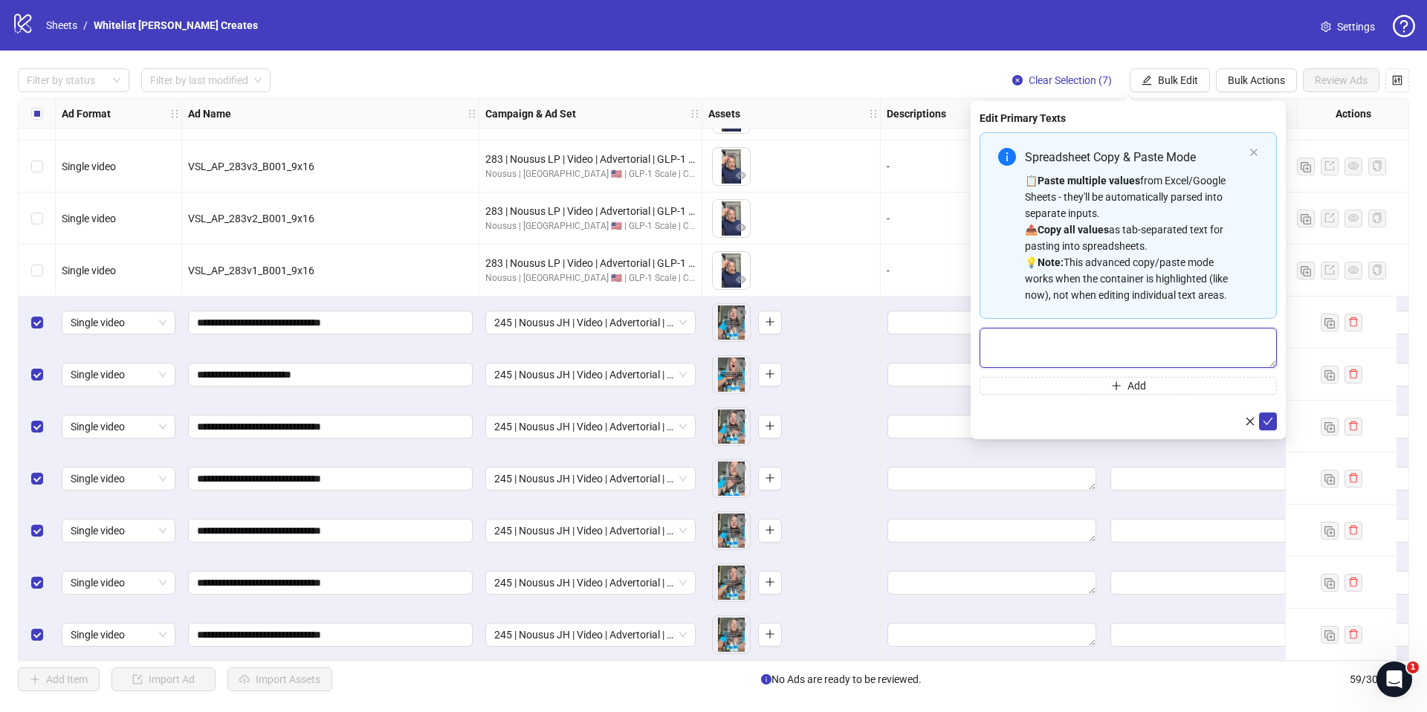
click at [1182, 331] on textarea "Multi-text input container - paste or copy values" at bounding box center [1127, 348] width 297 height 40
paste textarea "**********"
type textarea "**********"
click at [1270, 426] on icon "check" at bounding box center [1268, 421] width 10 height 10
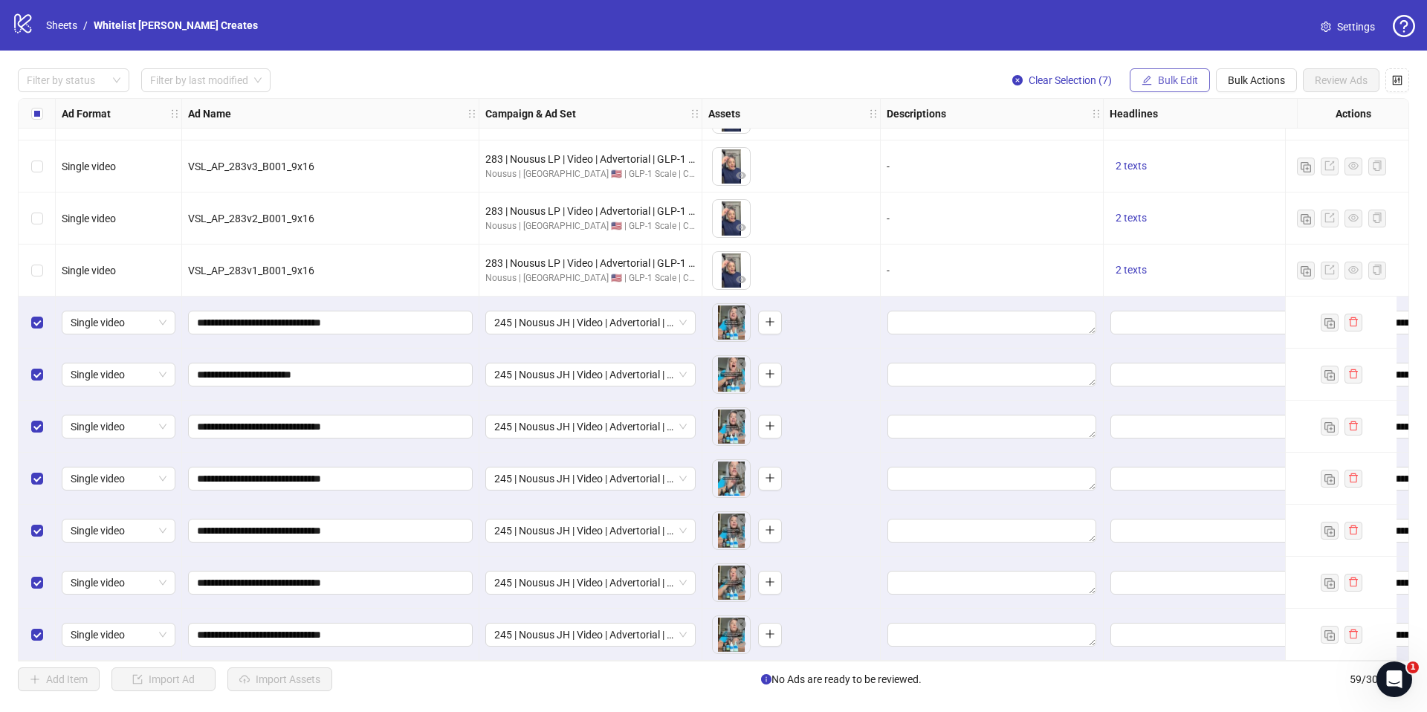
click at [1177, 75] on span "Bulk Edit" at bounding box center [1178, 80] width 40 height 12
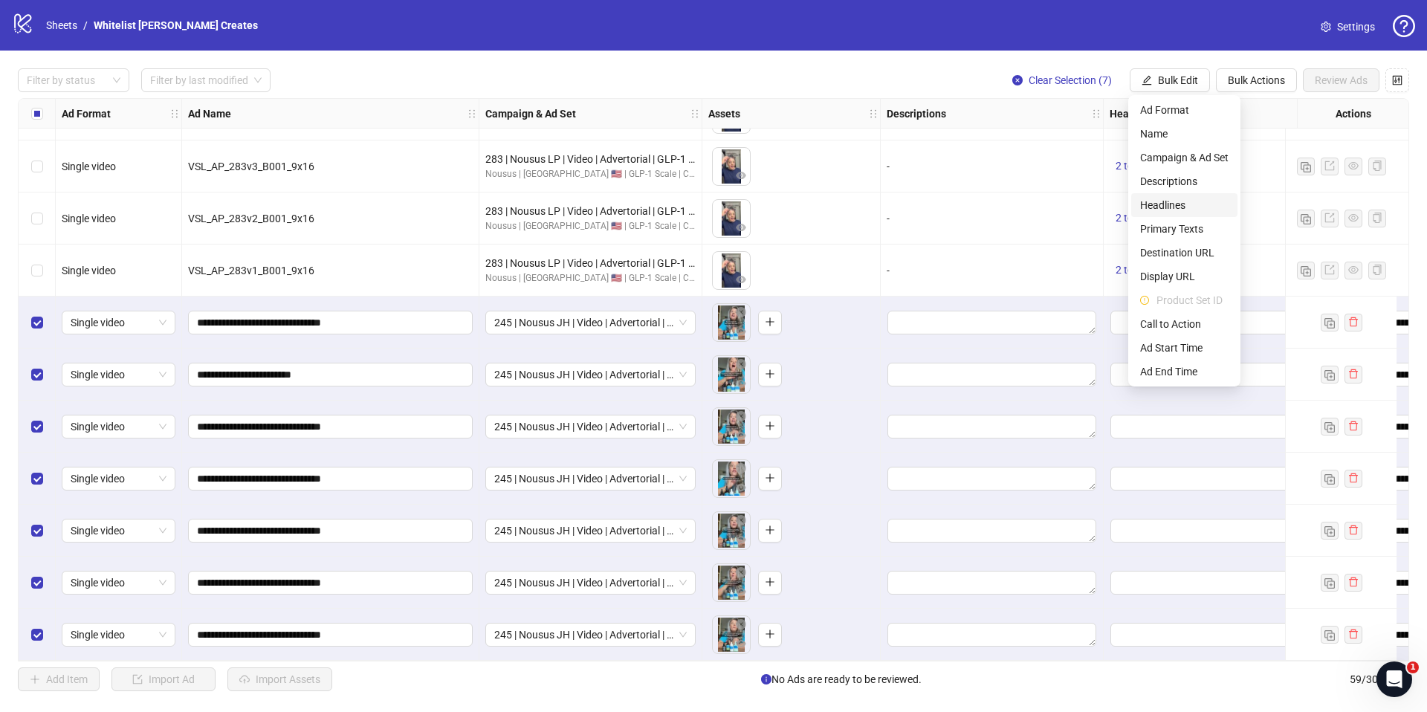
click at [1168, 202] on span "Headlines" at bounding box center [1184, 205] width 88 height 16
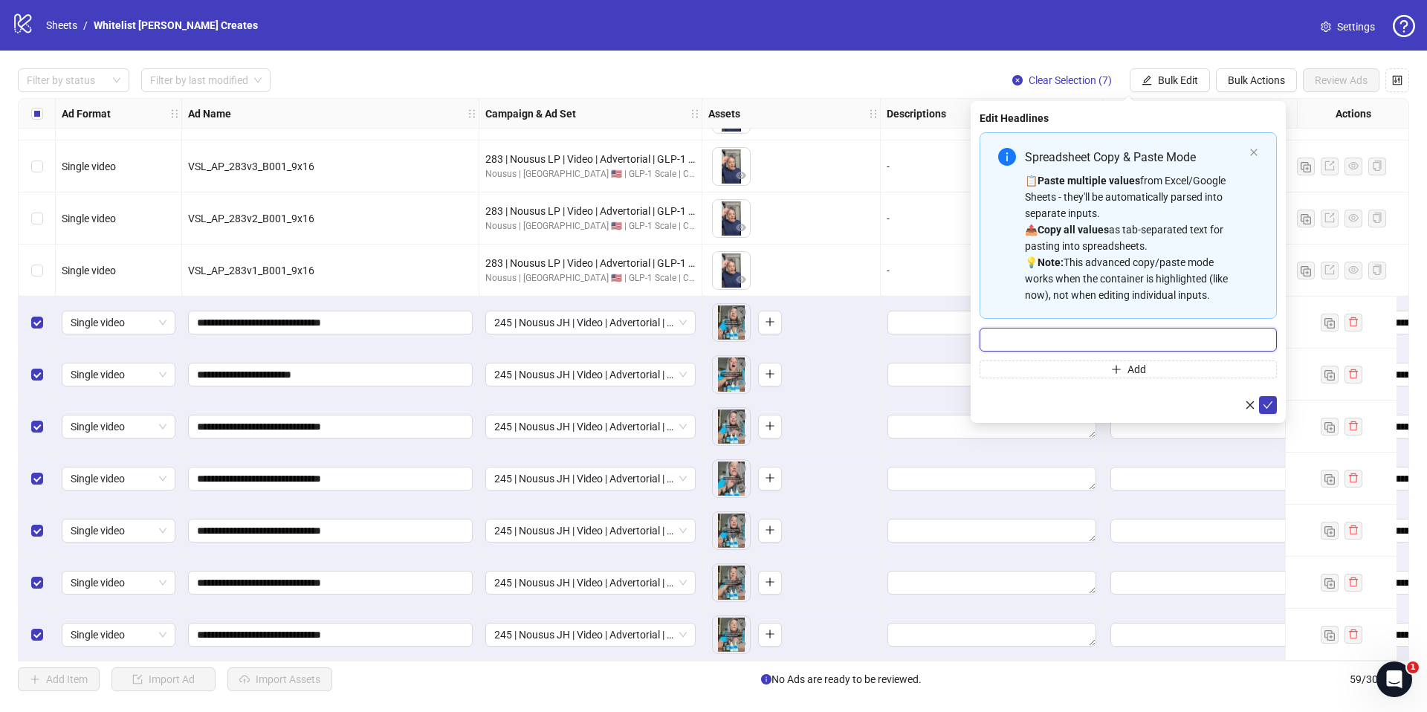
click at [1128, 336] on input "Multi-input container - paste or copy values" at bounding box center [1127, 340] width 297 height 24
paste input "**********"
type input "**********"
click at [1266, 404] on icon "check" at bounding box center [1268, 405] width 10 height 10
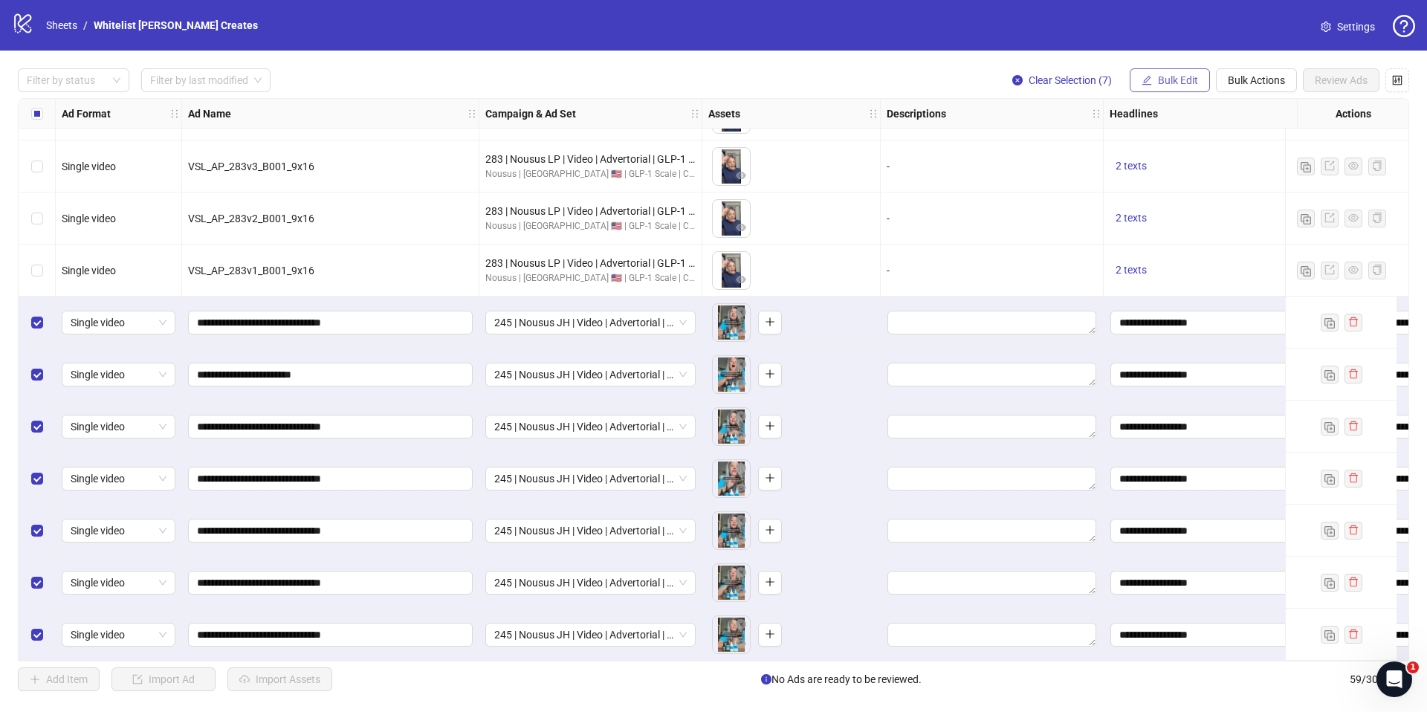
click at [1174, 78] on span "Bulk Edit" at bounding box center [1178, 80] width 40 height 12
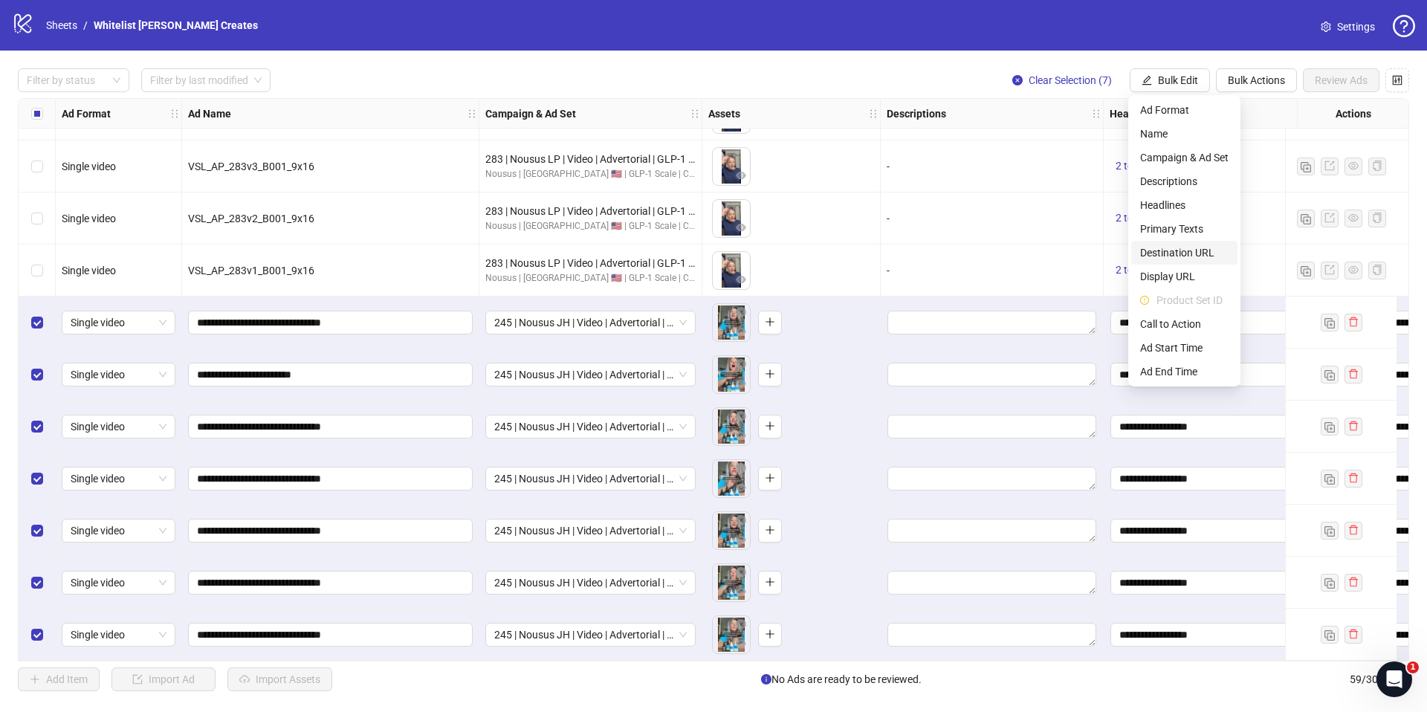
click at [1179, 255] on span "Destination URL" at bounding box center [1184, 252] width 88 height 16
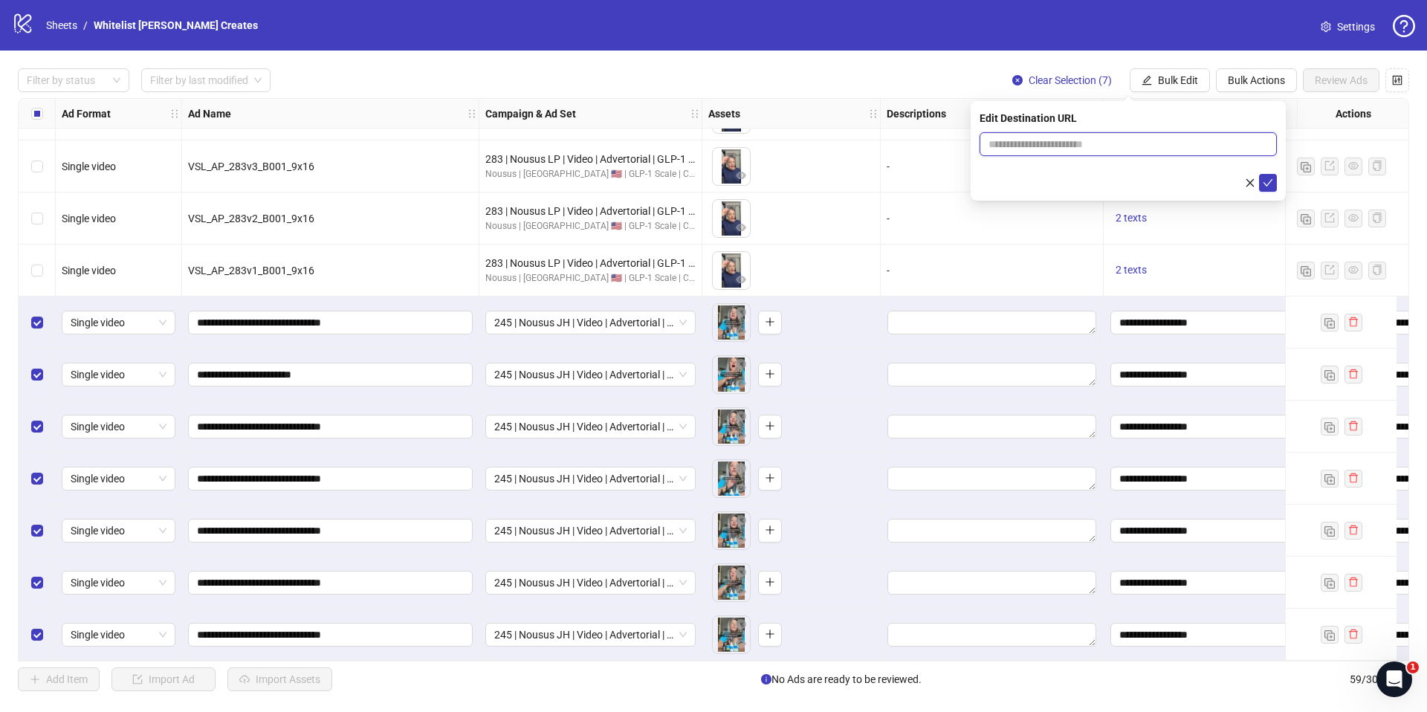
click at [1117, 139] on input "text" at bounding box center [1122, 144] width 268 height 16
paste input "**********"
type input "**********"
click at [1274, 188] on button "submit" at bounding box center [1268, 183] width 18 height 18
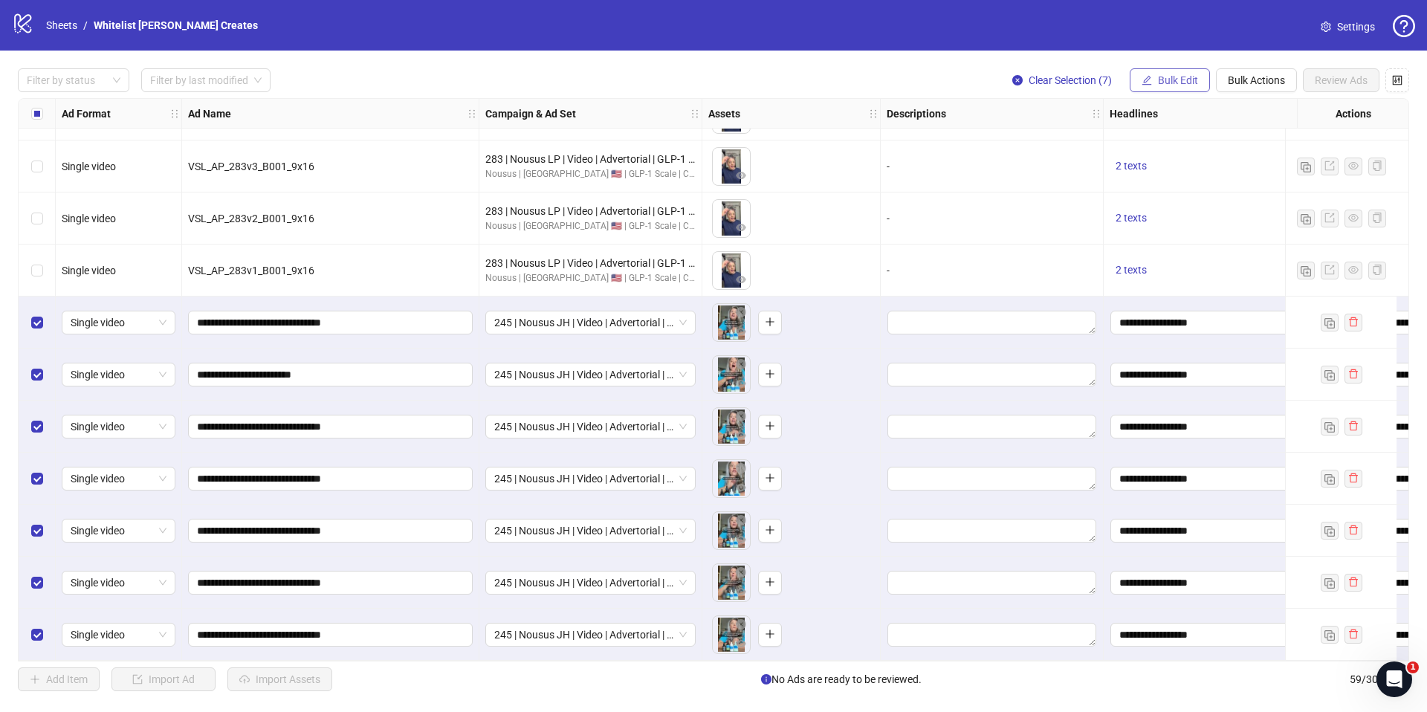
click at [1159, 80] on span "Bulk Edit" at bounding box center [1178, 80] width 40 height 12
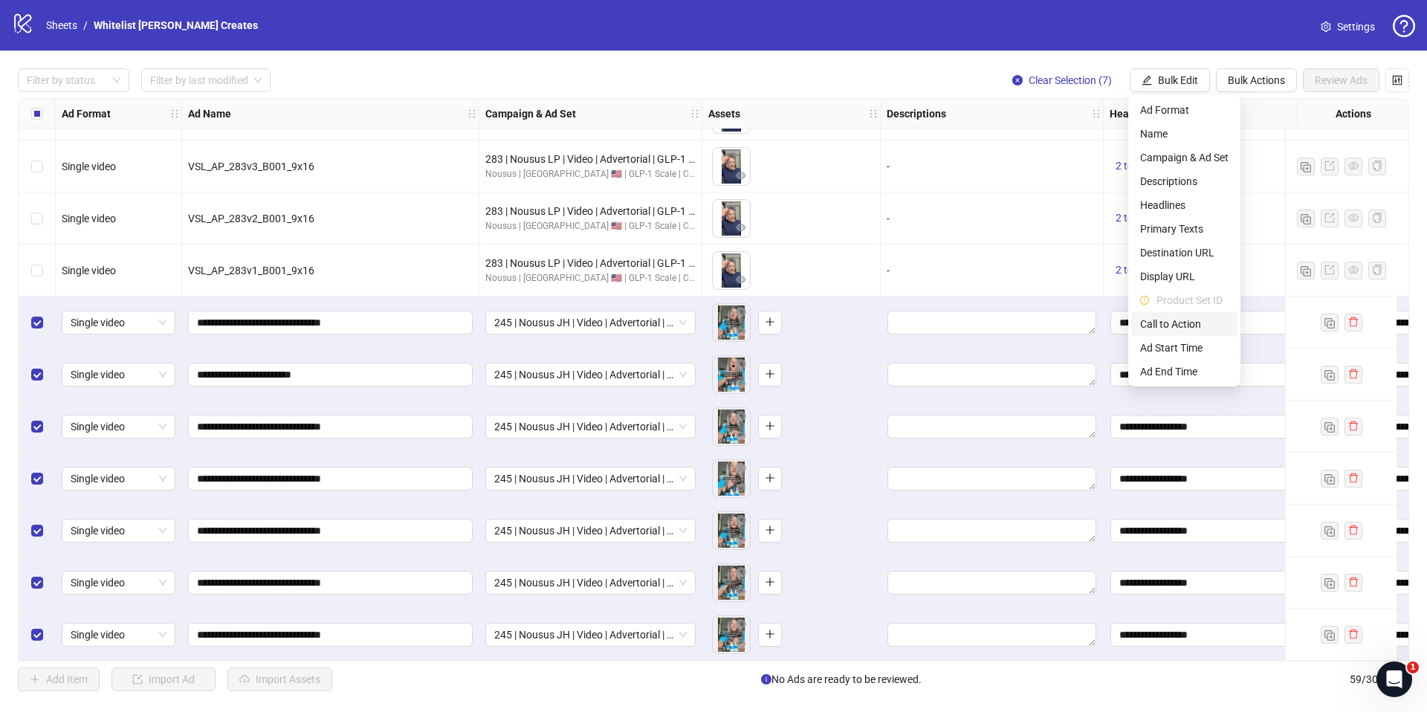
click at [1180, 324] on span "Call to Action" at bounding box center [1184, 324] width 88 height 16
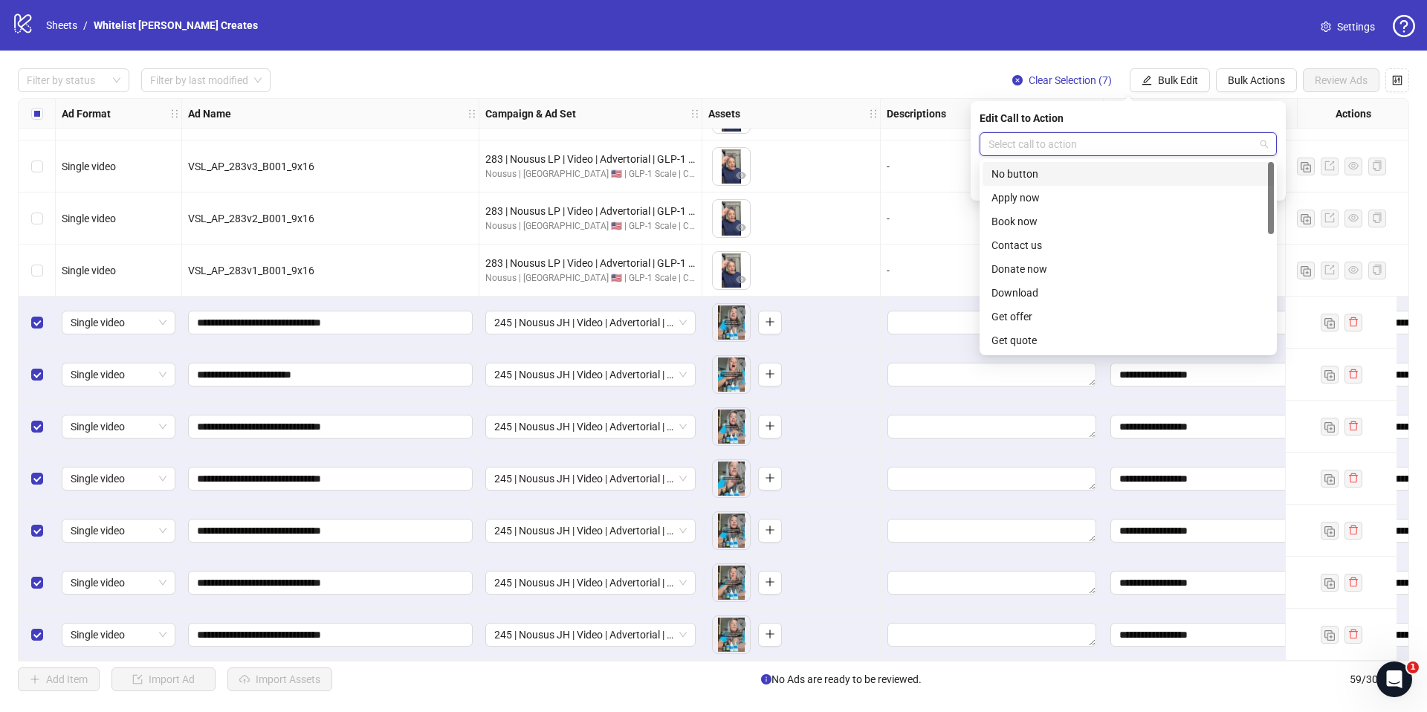
click at [1069, 145] on input "search" at bounding box center [1121, 144] width 266 height 22
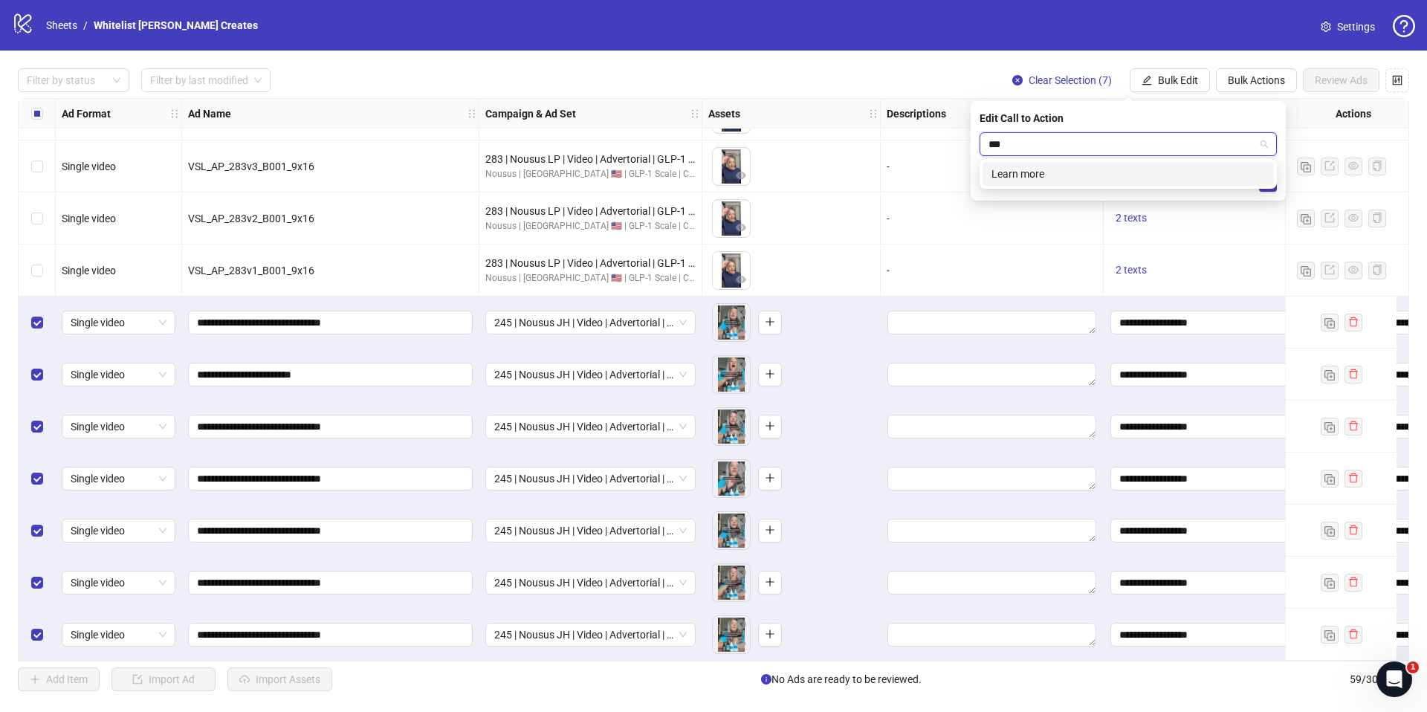
type input "****"
click at [1073, 181] on div "Learn more" at bounding box center [1127, 174] width 273 height 16
click at [1273, 180] on button "submit" at bounding box center [1268, 183] width 18 height 18
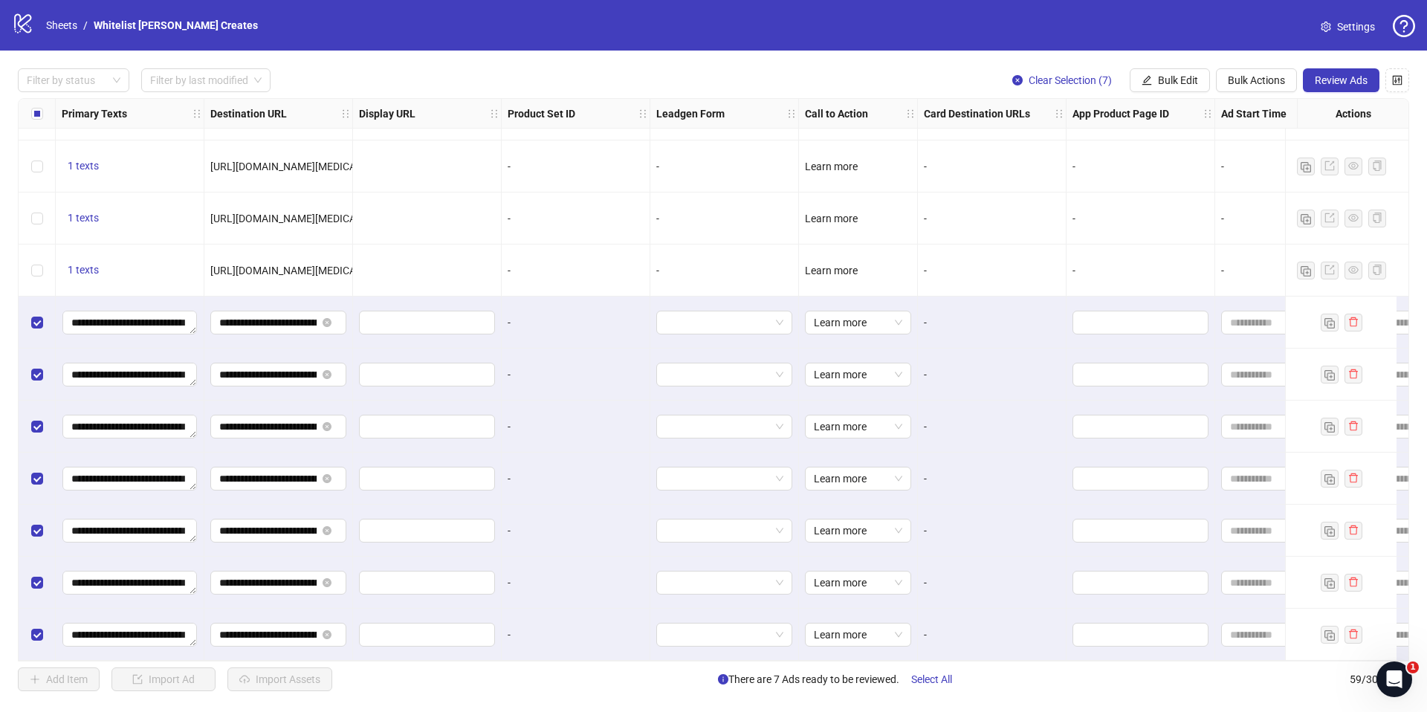
scroll to position [2543, 1300]
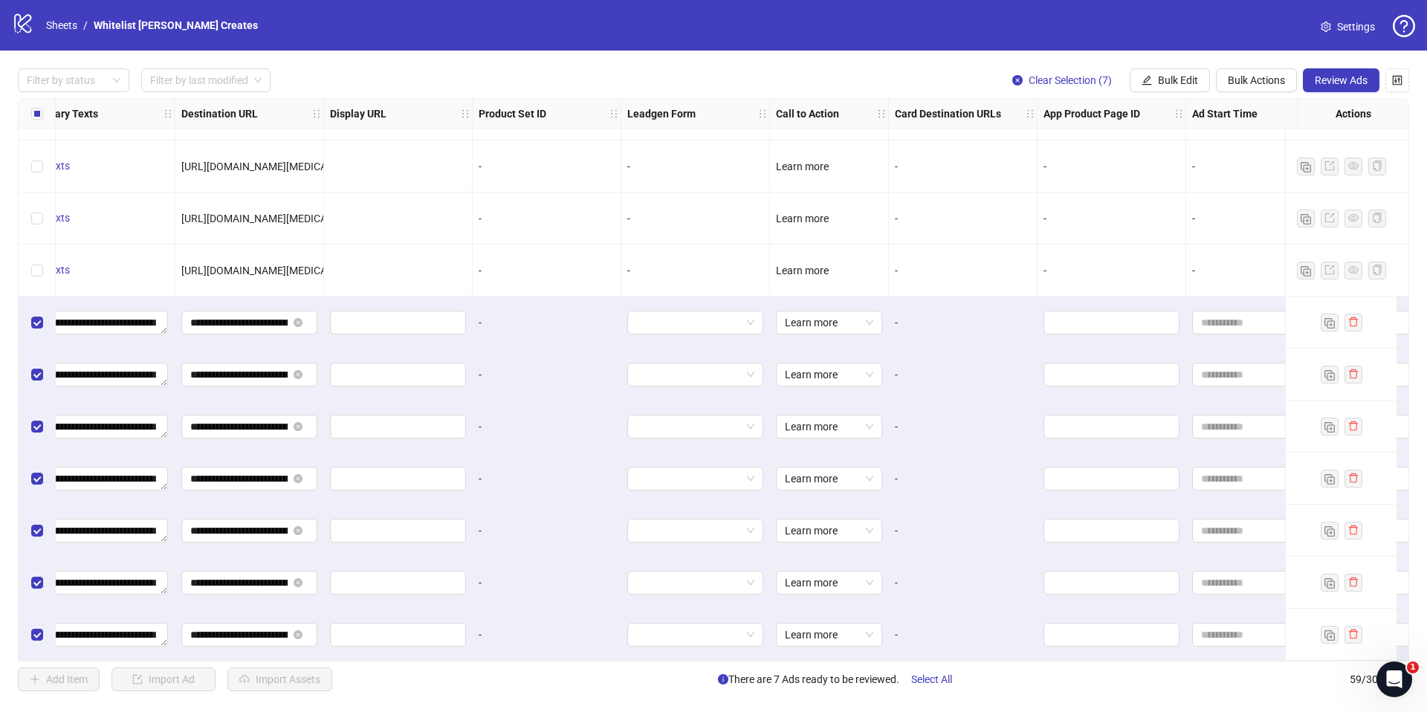
drag, startPoint x: 1370, startPoint y: 710, endPoint x: 1379, endPoint y: 711, distance: 8.2
click at [1380, 711] on div "**********" at bounding box center [713, 356] width 1427 height 712
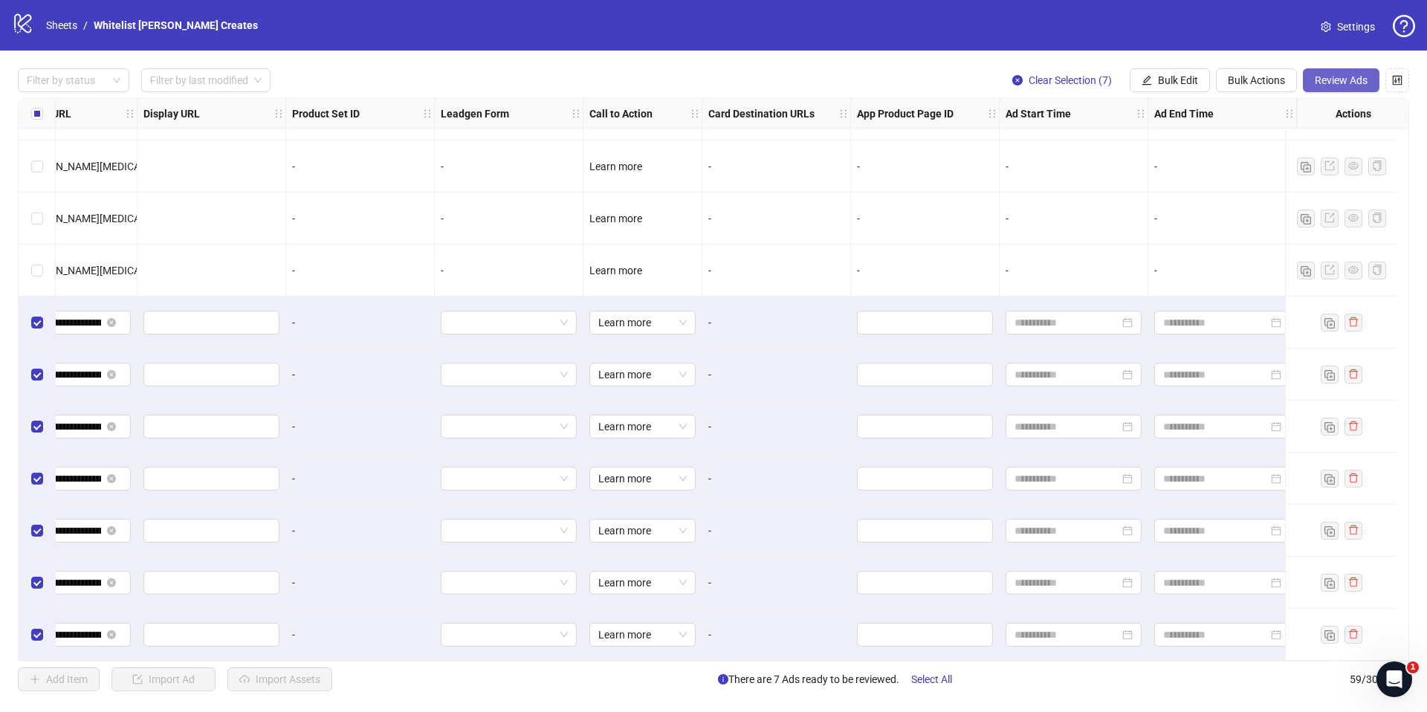
click at [1326, 79] on span "Review Ads" at bounding box center [1341, 80] width 53 height 12
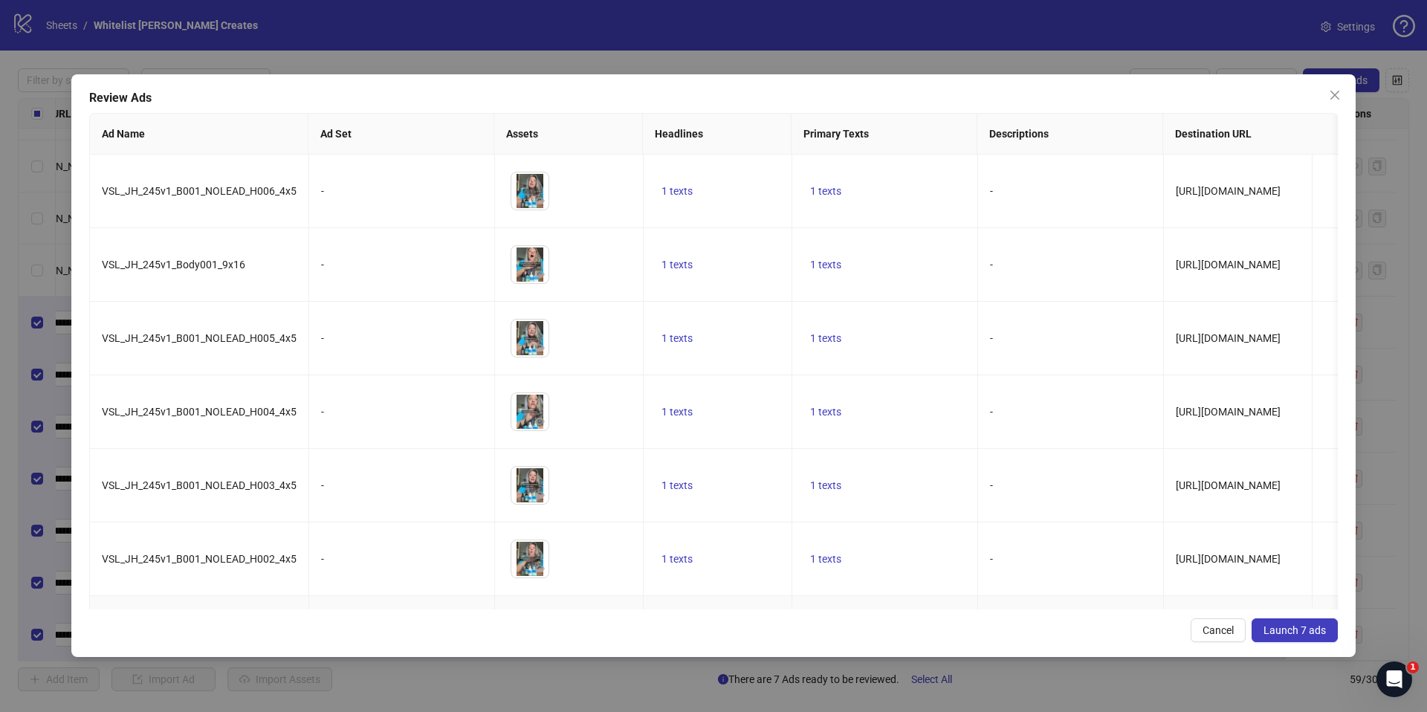
click at [1291, 630] on span "Launch 7 ads" at bounding box center [1294, 630] width 62 height 12
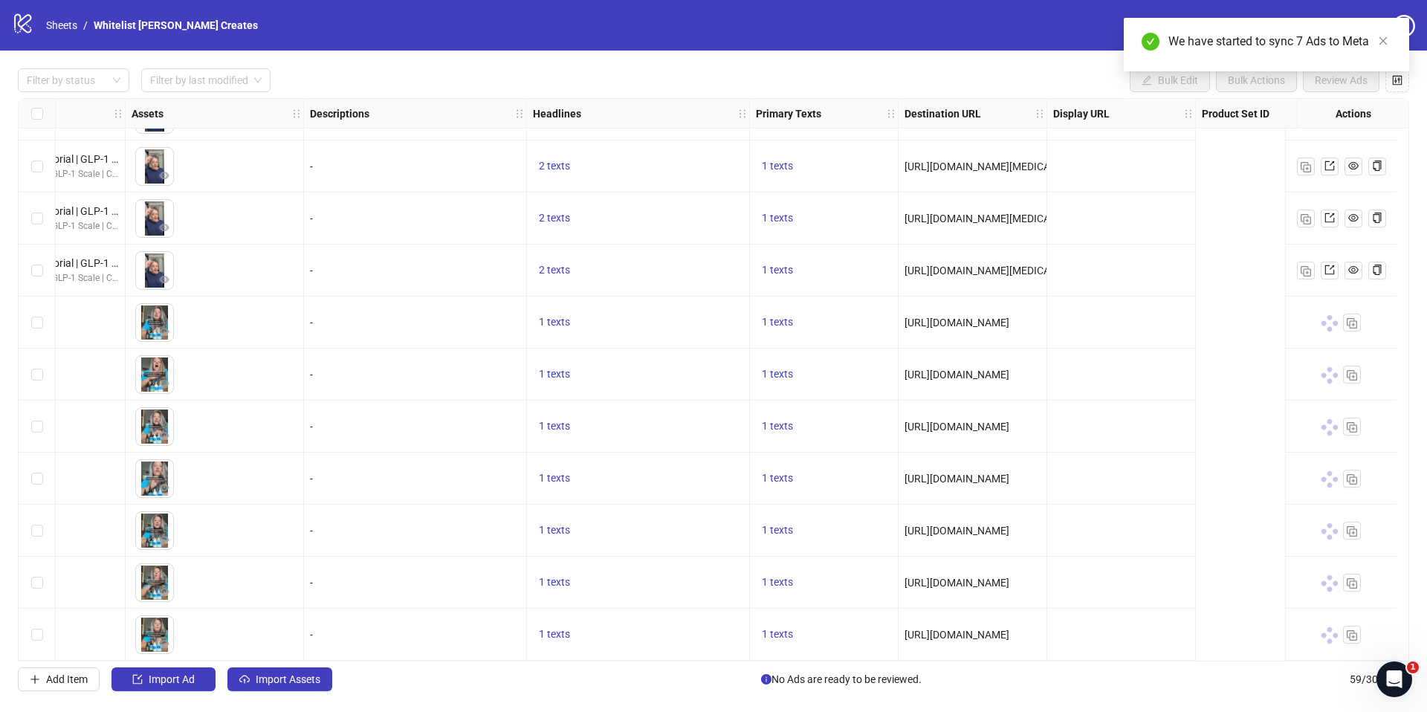
scroll to position [2543, 0]
